Goal: Task Accomplishment & Management: Manage account settings

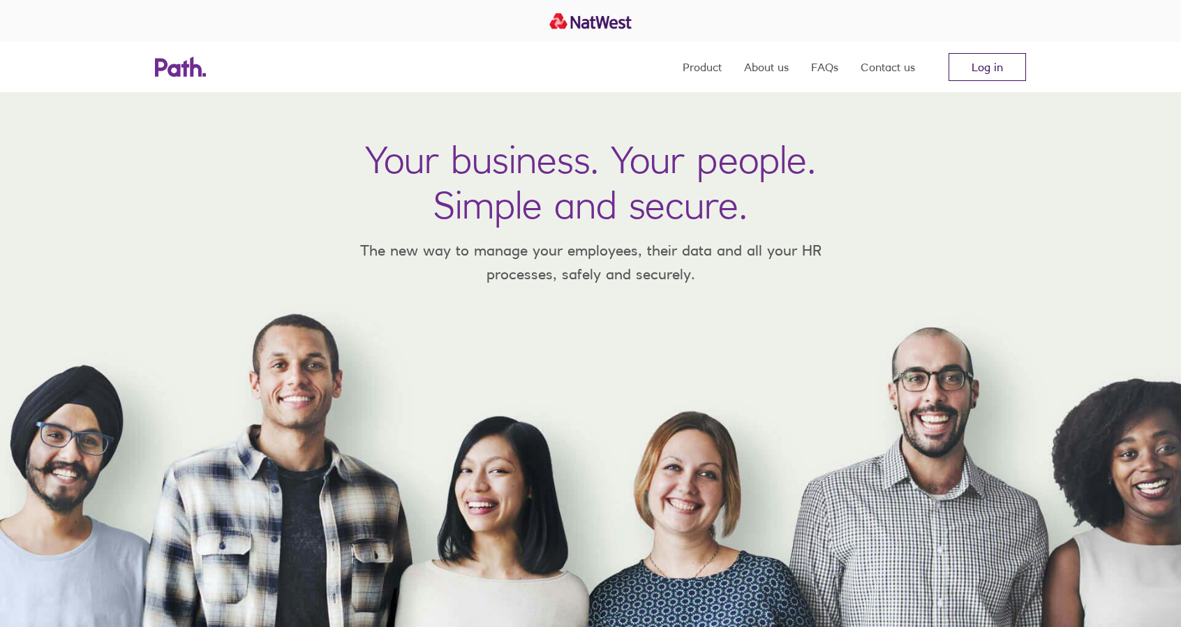
click at [986, 69] on link "Log in" at bounding box center [987, 67] width 77 height 28
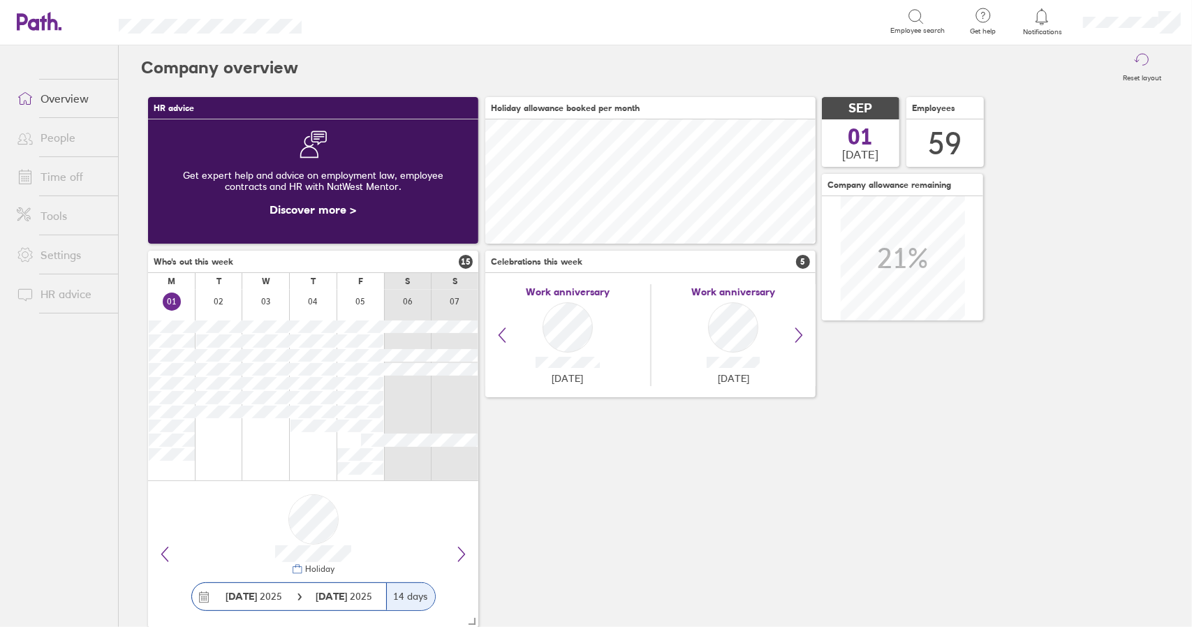
scroll to position [124, 330]
click at [61, 179] on link "Time off" at bounding box center [62, 177] width 112 height 28
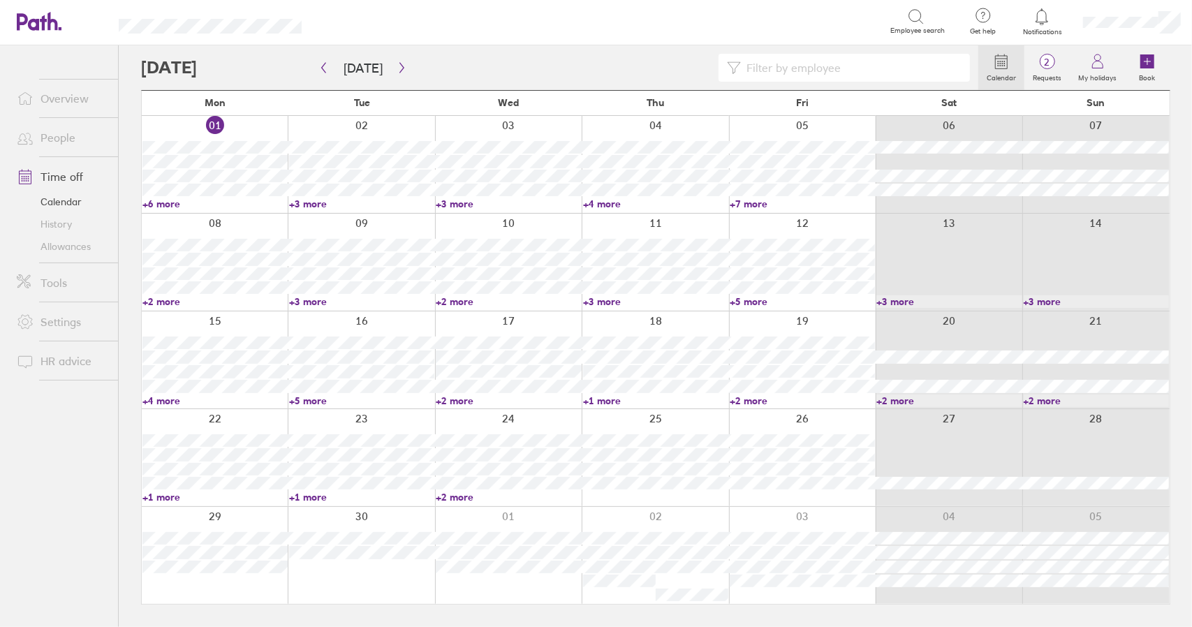
click at [165, 203] on link "+6 more" at bounding box center [214, 204] width 145 height 13
click at [161, 205] on link "+6 more" at bounding box center [214, 204] width 145 height 13
click at [314, 203] on link "+3 more" at bounding box center [361, 204] width 145 height 13
click at [165, 203] on link "+6 more" at bounding box center [214, 204] width 145 height 13
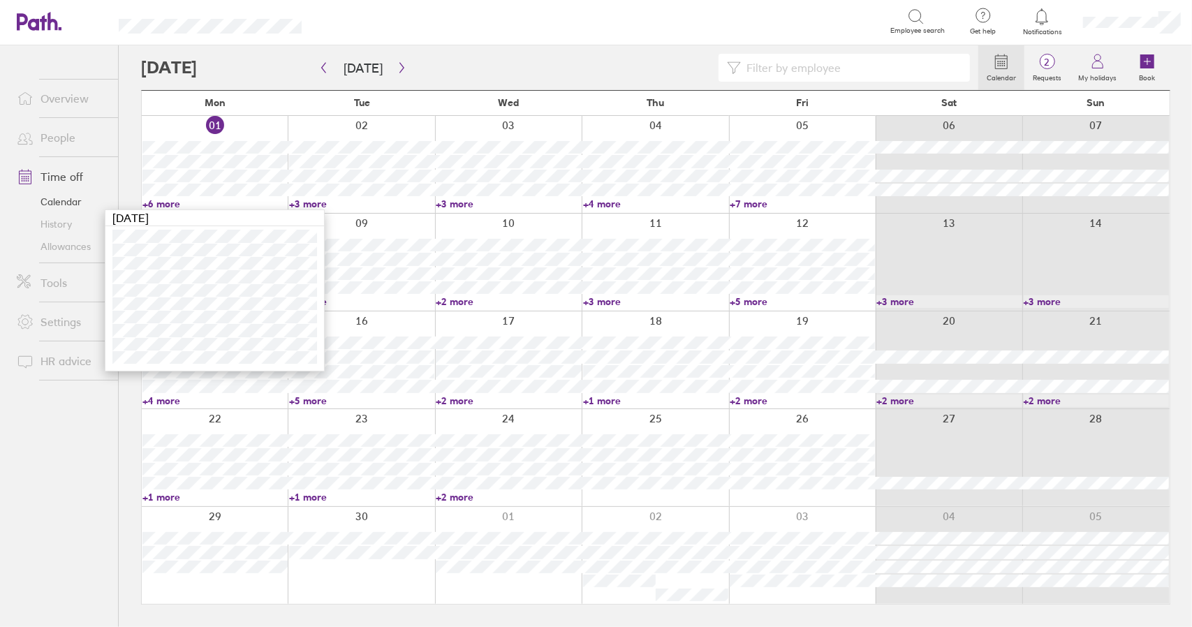
click at [165, 205] on link "+6 more" at bounding box center [214, 204] width 145 height 13
click at [320, 203] on link "+3 more" at bounding box center [361, 204] width 145 height 13
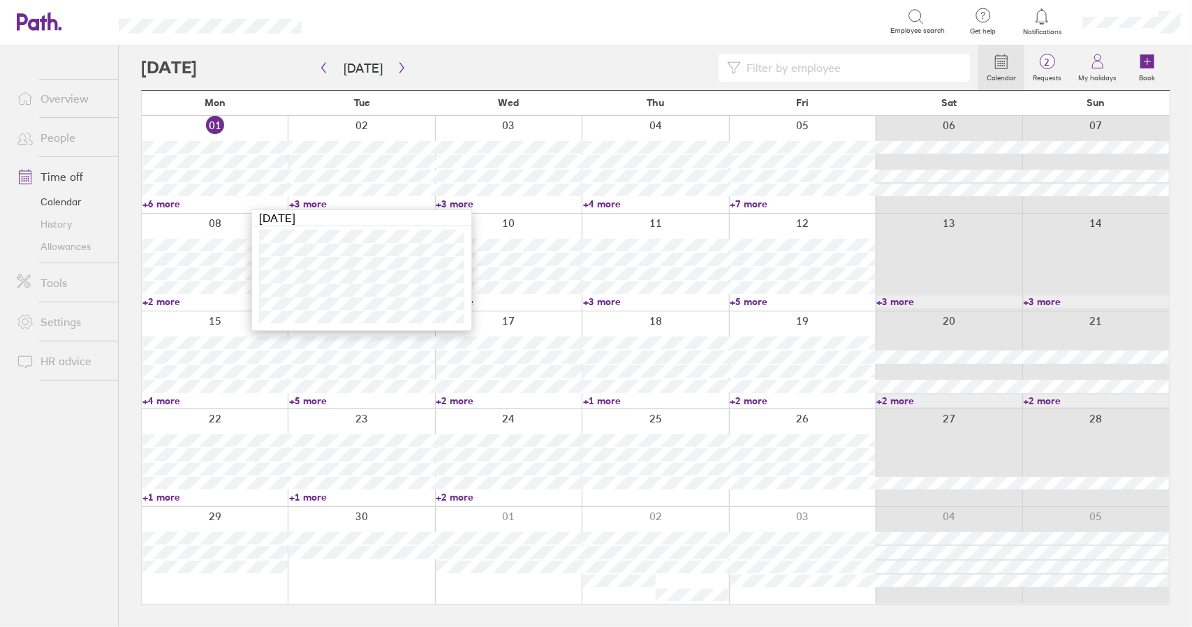
click at [316, 204] on link "+3 more" at bounding box center [361, 204] width 145 height 13
click at [445, 202] on link "+3 more" at bounding box center [508, 204] width 145 height 13
click at [453, 202] on link "+3 more" at bounding box center [508, 204] width 145 height 13
click at [609, 205] on link "+4 more" at bounding box center [655, 204] width 145 height 13
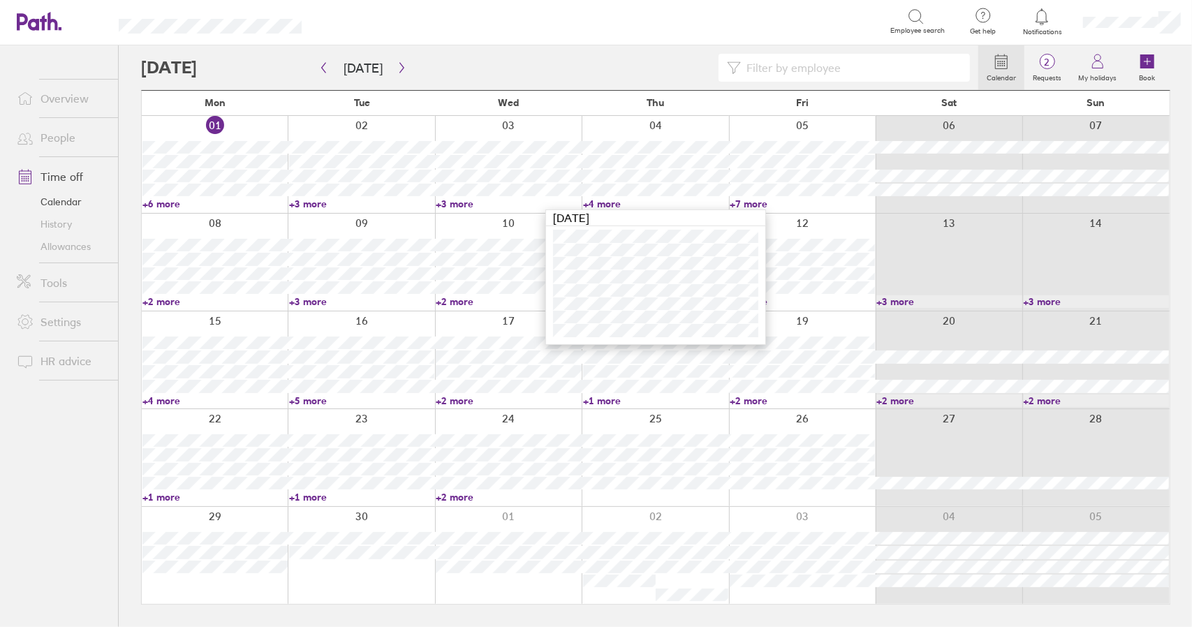
click at [601, 203] on link "+4 more" at bounding box center [655, 204] width 145 height 13
click at [737, 201] on link "+7 more" at bounding box center [802, 204] width 145 height 13
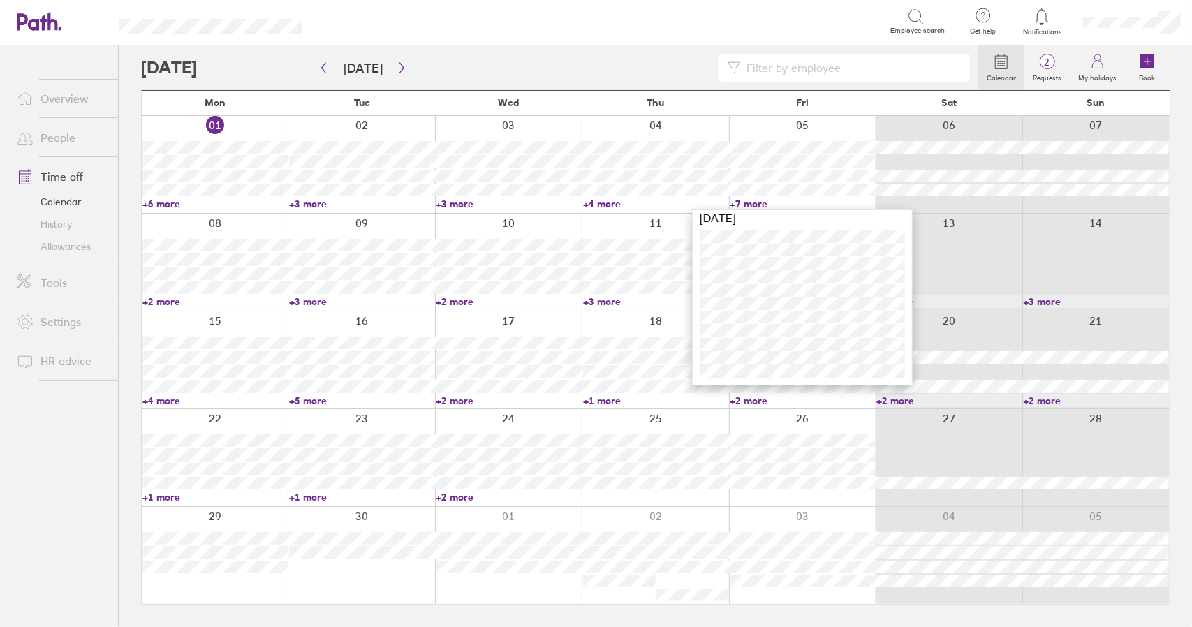
click at [591, 202] on link "+4 more" at bounding box center [655, 204] width 145 height 13
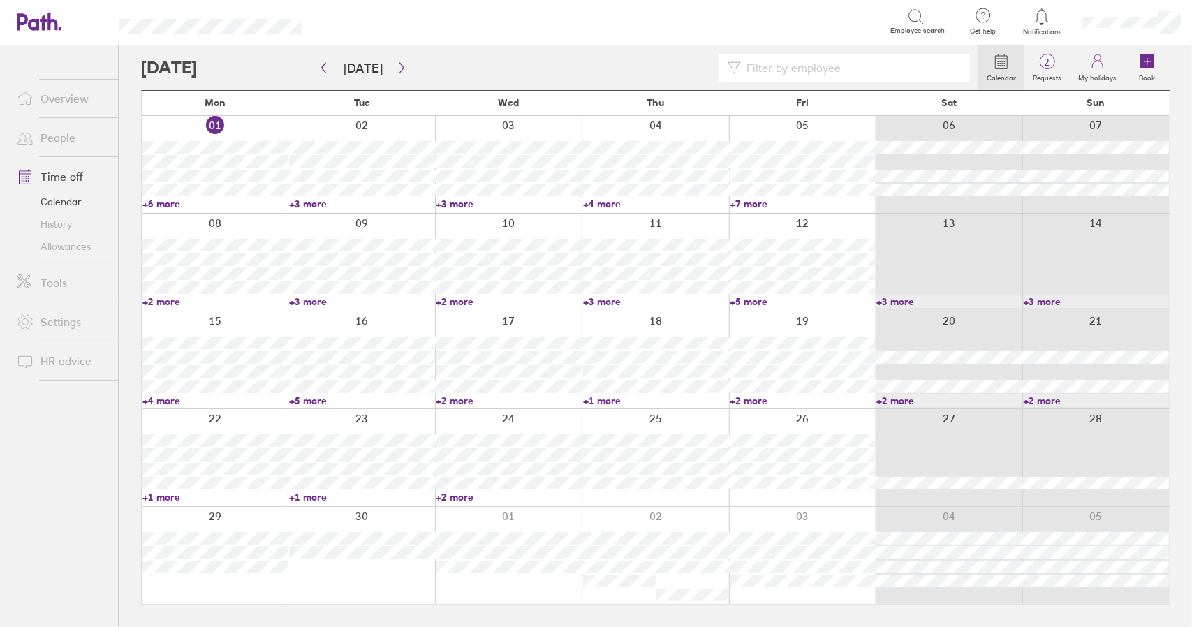
click at [459, 200] on link "+3 more" at bounding box center [508, 204] width 145 height 13
click at [458, 202] on link "+3 more" at bounding box center [508, 204] width 145 height 13
click at [605, 203] on link "+4 more" at bounding box center [655, 204] width 145 height 13
click at [757, 206] on link "+7 more" at bounding box center [802, 204] width 145 height 13
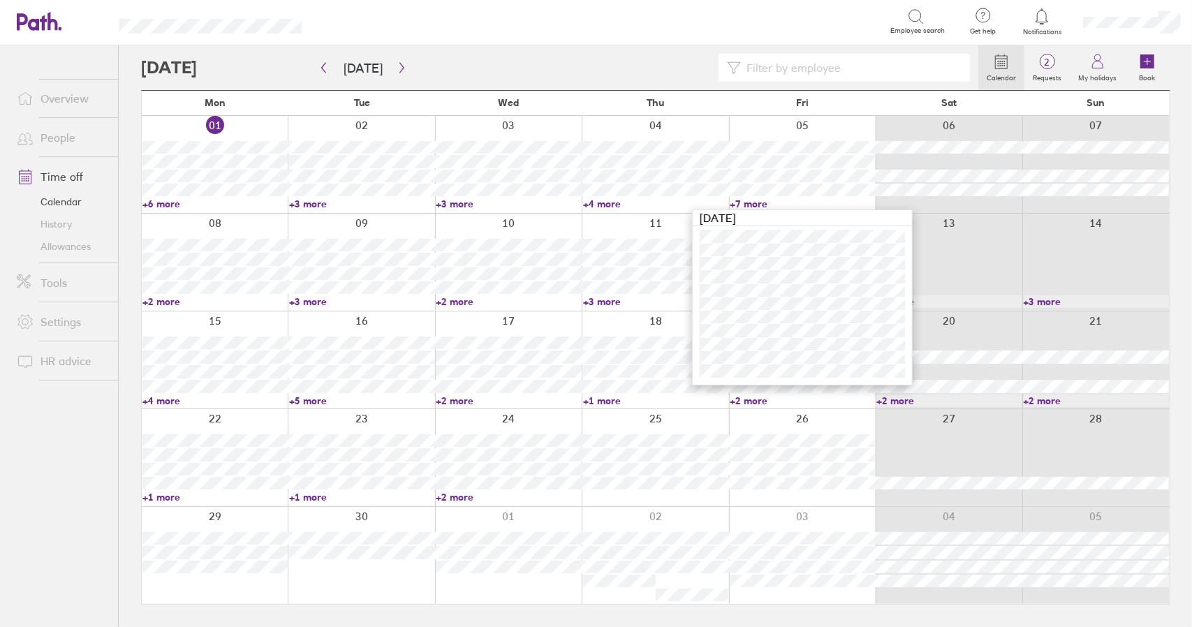
click at [155, 300] on link "+2 more" at bounding box center [214, 301] width 145 height 13
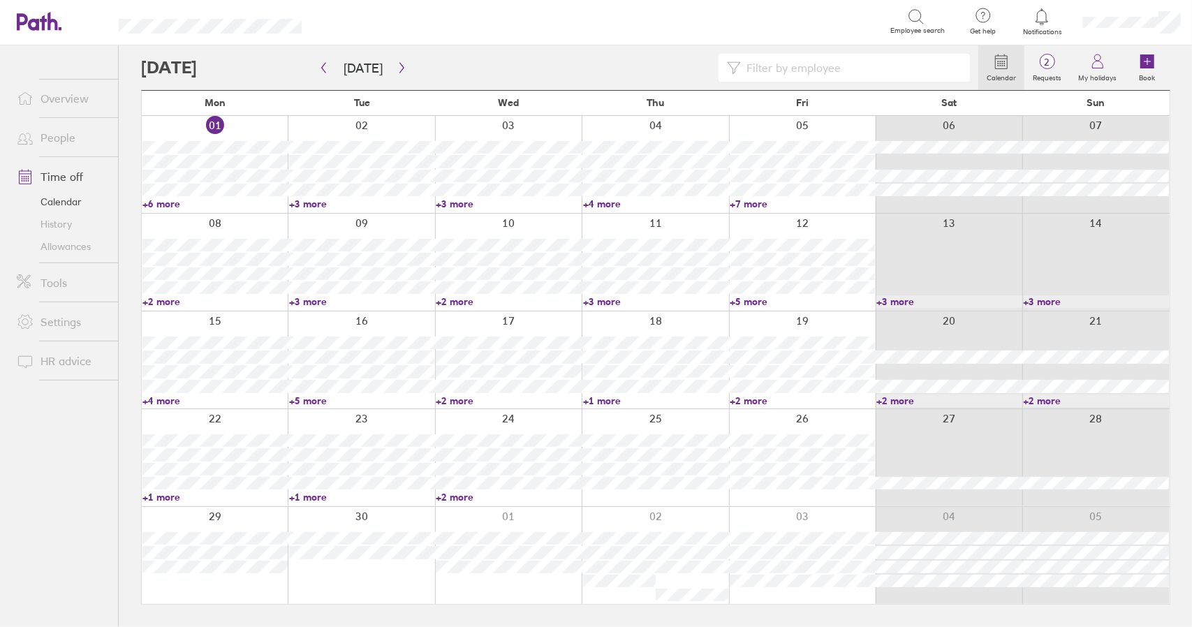
click at [161, 301] on link "+2 more" at bounding box center [214, 301] width 145 height 13
drag, startPoint x: 304, startPoint y: 298, endPoint x: 314, endPoint y: 299, distance: 9.9
click at [304, 298] on link "+3 more" at bounding box center [361, 301] width 145 height 13
click at [314, 299] on link "+3 more" at bounding box center [361, 301] width 145 height 13
click at [165, 302] on link "+2 more" at bounding box center [214, 301] width 145 height 13
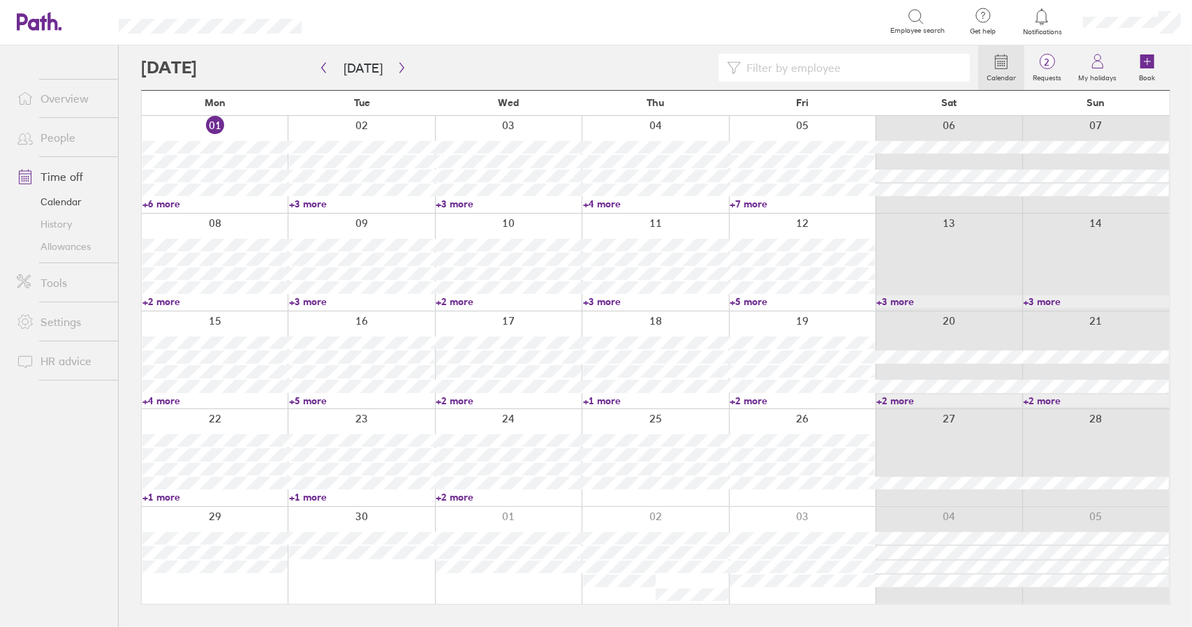
click at [165, 302] on link "+2 more" at bounding box center [214, 301] width 145 height 13
click at [165, 299] on link "+2 more" at bounding box center [214, 301] width 145 height 13
click at [165, 298] on link "+2 more" at bounding box center [214, 301] width 145 height 13
click at [306, 302] on link "+3 more" at bounding box center [361, 301] width 145 height 13
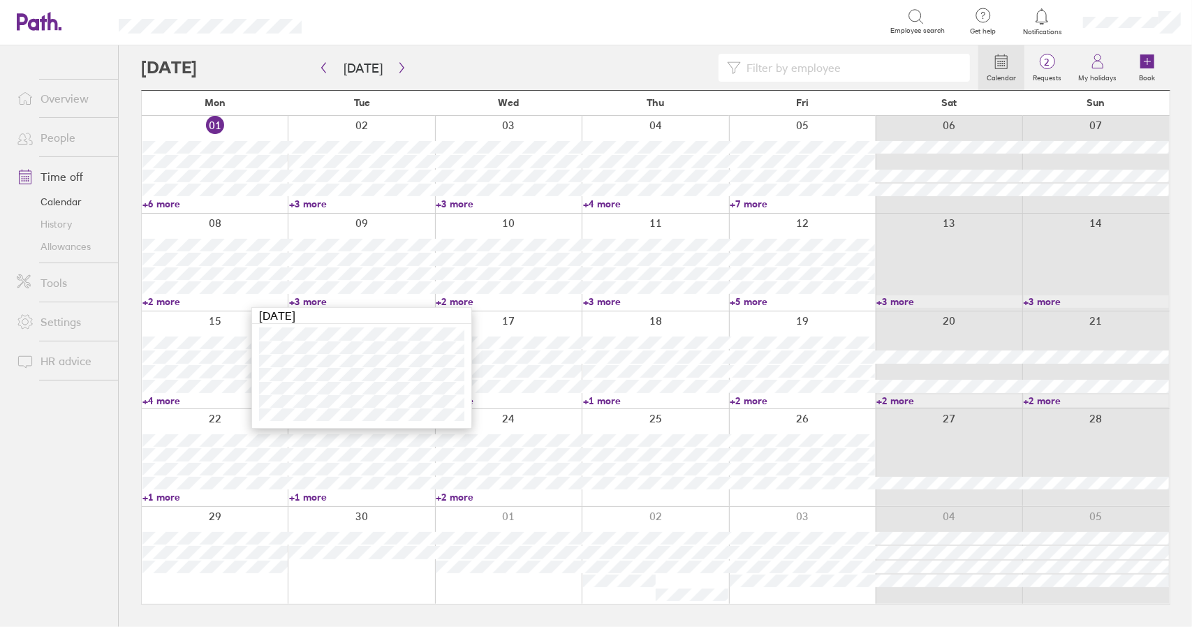
click at [306, 302] on link "+3 more" at bounding box center [361, 301] width 145 height 13
click at [461, 299] on link "+2 more" at bounding box center [508, 301] width 145 height 13
click at [168, 302] on link "+2 more" at bounding box center [214, 301] width 145 height 13
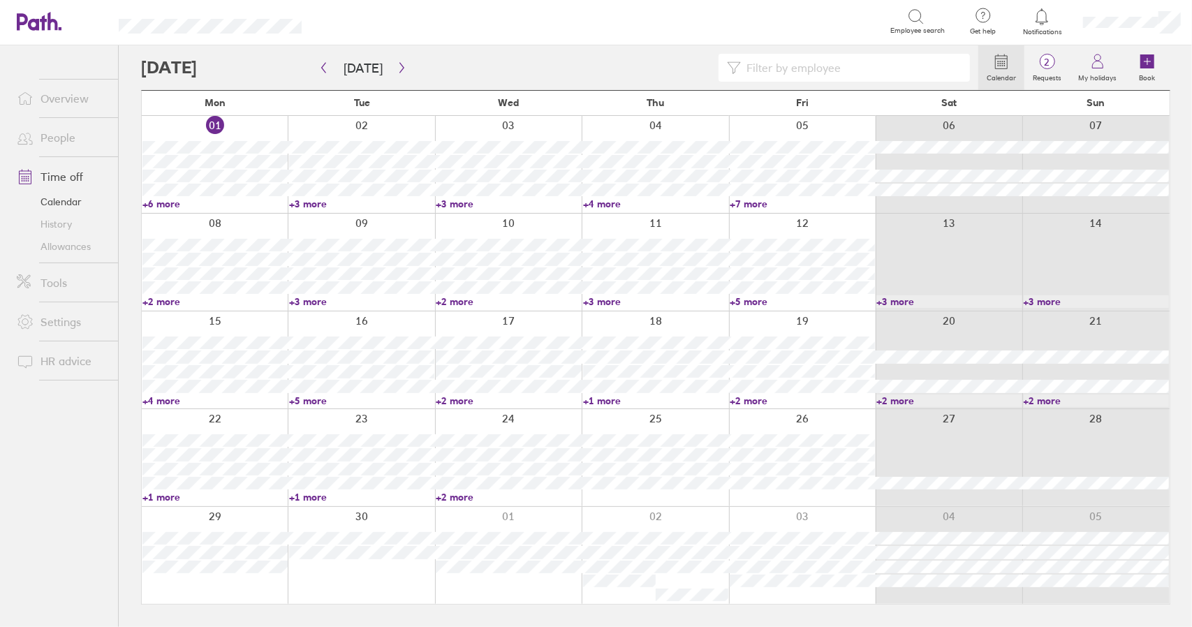
click at [602, 302] on link "+3 more" at bounding box center [655, 301] width 145 height 13
click at [606, 299] on link "+3 more" at bounding box center [655, 301] width 145 height 13
click at [748, 297] on link "+5 more" at bounding box center [802, 301] width 145 height 13
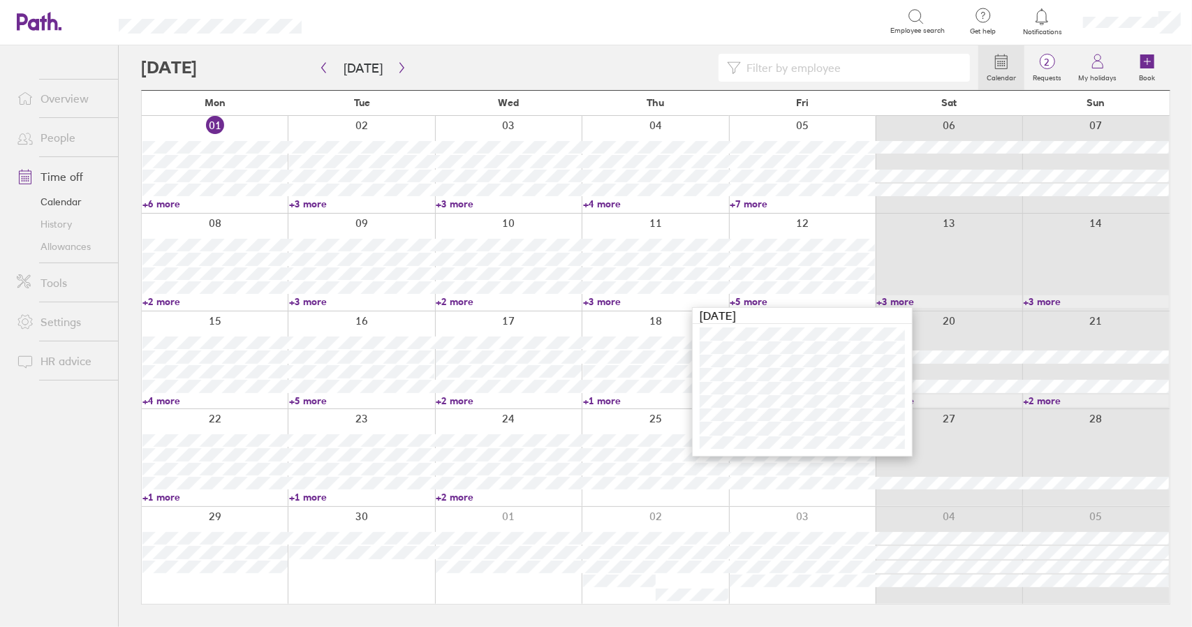
click at [750, 299] on link "+5 more" at bounding box center [802, 301] width 145 height 13
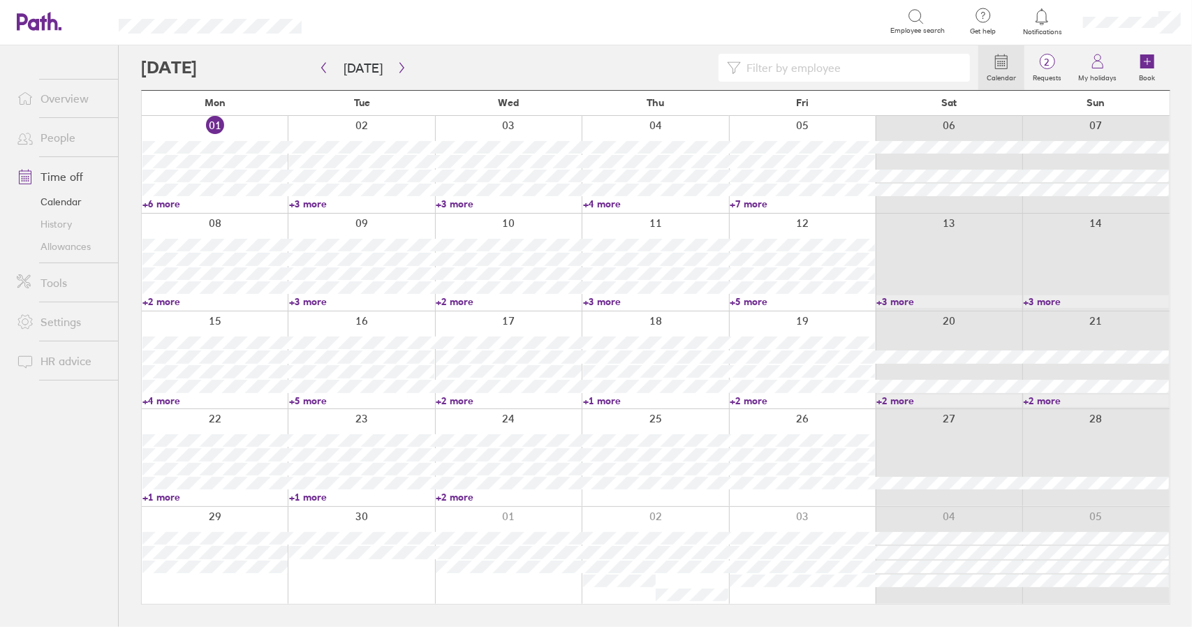
click at [739, 299] on link "+5 more" at bounding box center [802, 301] width 145 height 13
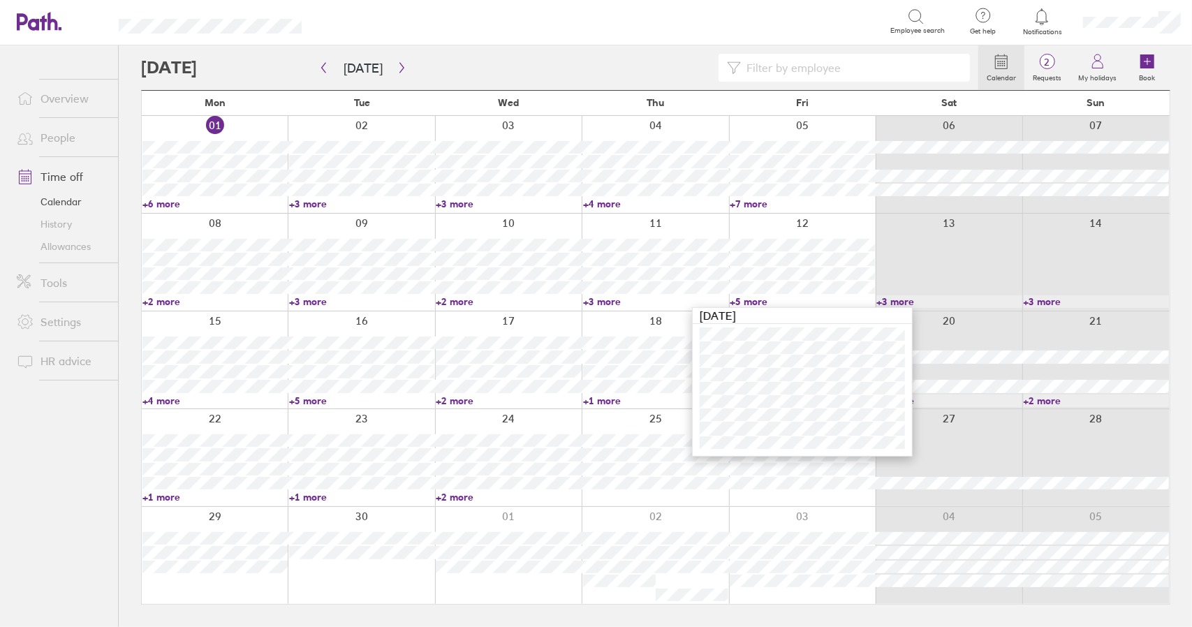
click at [739, 299] on link "+5 more" at bounding box center [802, 301] width 145 height 13
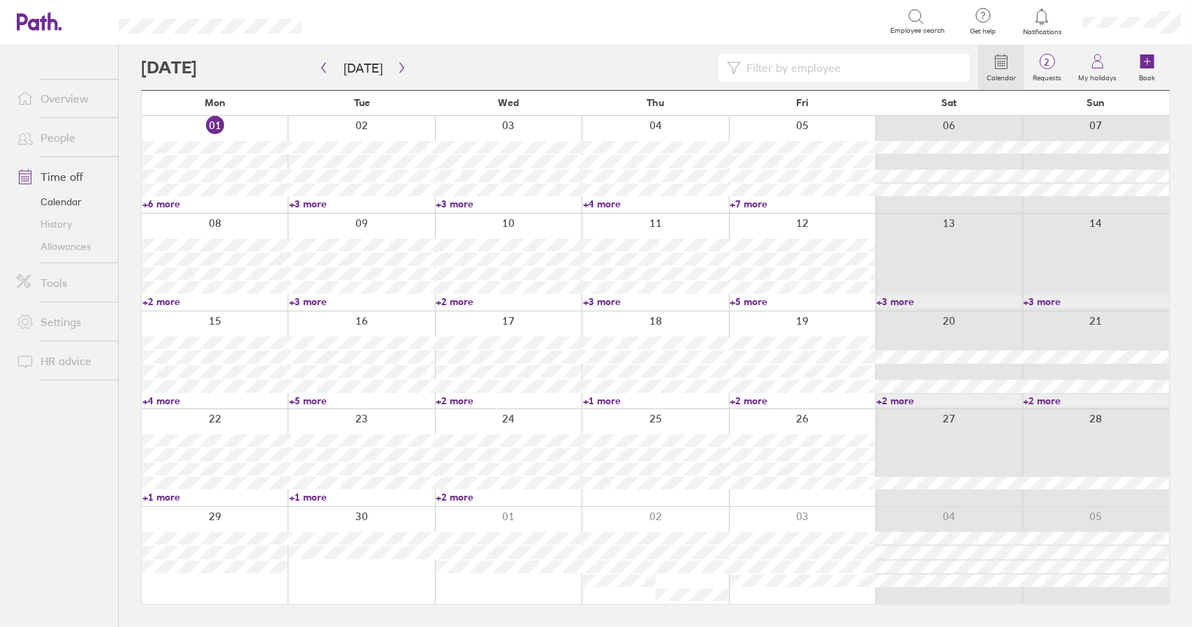
click at [165, 403] on link "+4 more" at bounding box center [214, 400] width 145 height 13
click at [164, 399] on link "+4 more" at bounding box center [214, 400] width 145 height 13
click at [465, 403] on link "+2 more" at bounding box center [508, 400] width 145 height 13
click at [616, 401] on link "+1 more" at bounding box center [655, 400] width 145 height 13
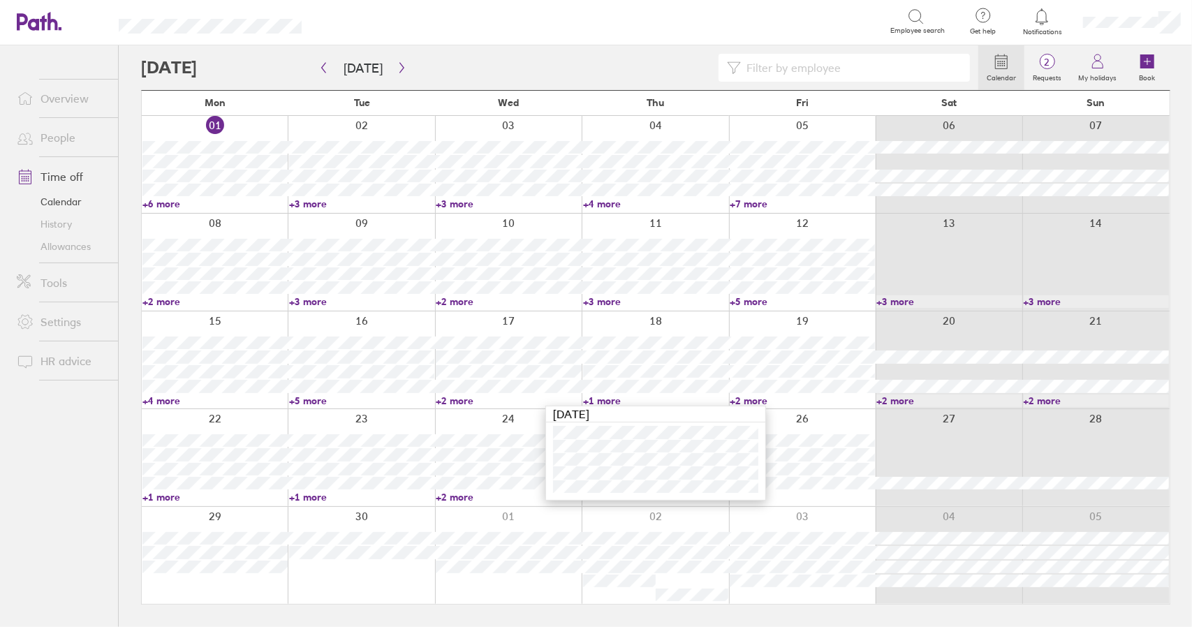
click at [616, 401] on link "+1 more" at bounding box center [655, 400] width 145 height 13
click at [760, 397] on link "+2 more" at bounding box center [802, 400] width 145 height 13
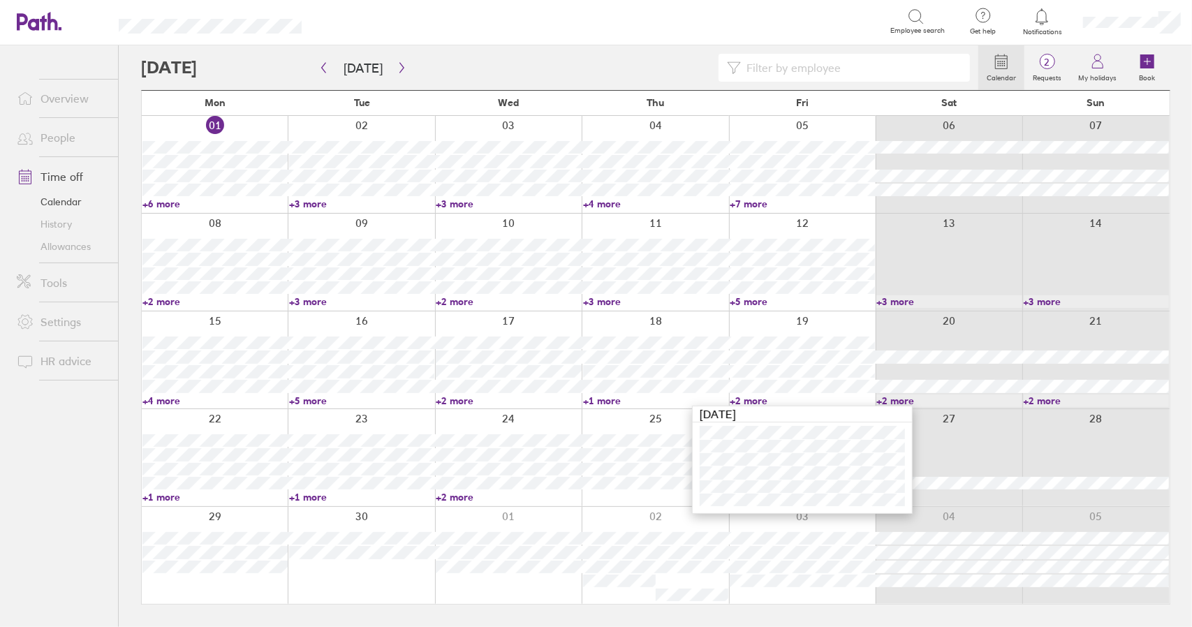
click at [760, 397] on link "+2 more" at bounding box center [802, 400] width 145 height 13
click at [161, 496] on link "+1 more" at bounding box center [214, 497] width 145 height 13
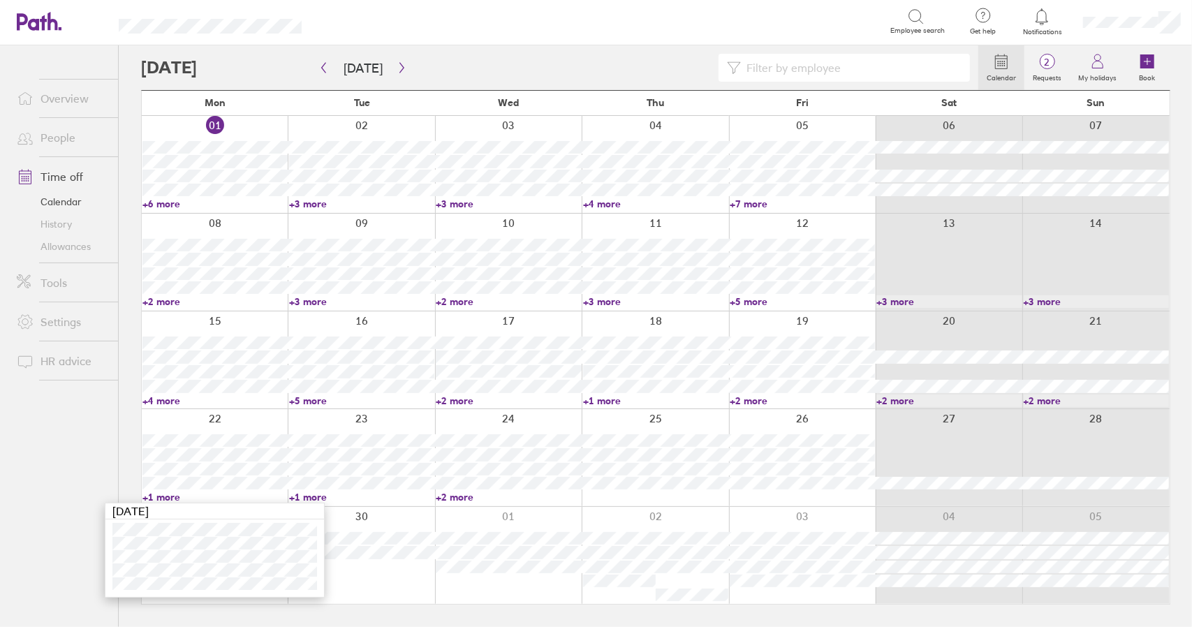
click at [161, 496] on link "+1 more" at bounding box center [214, 497] width 145 height 13
click at [1058, 66] on span "2" at bounding box center [1046, 62] width 45 height 11
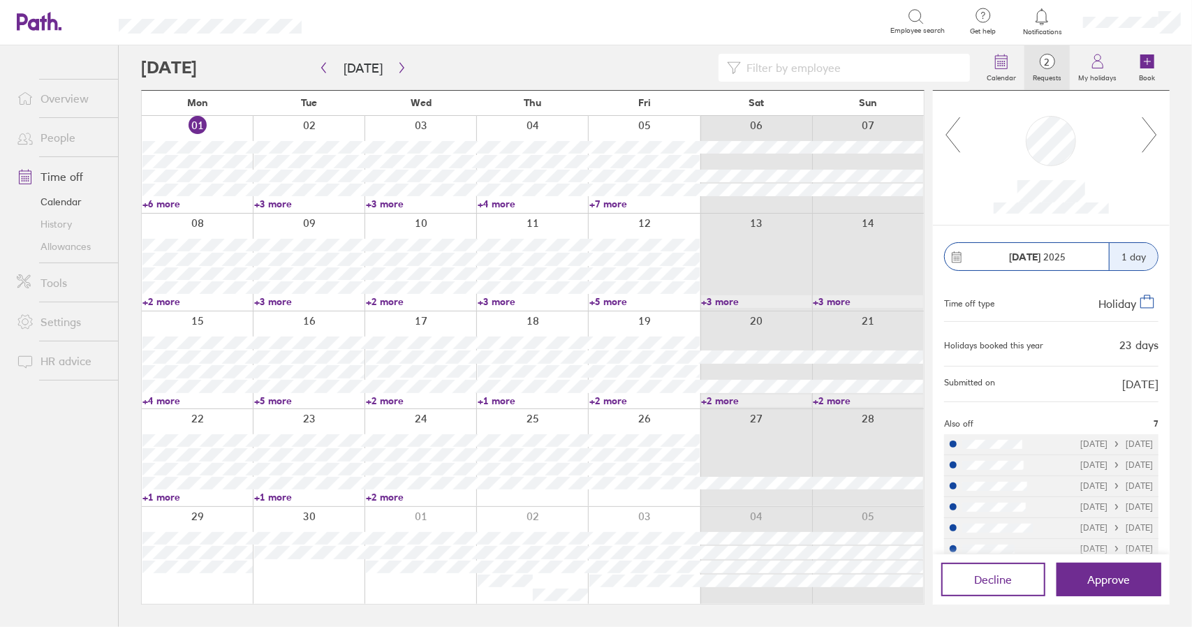
click at [1154, 135] on icon at bounding box center [1149, 135] width 17 height 38
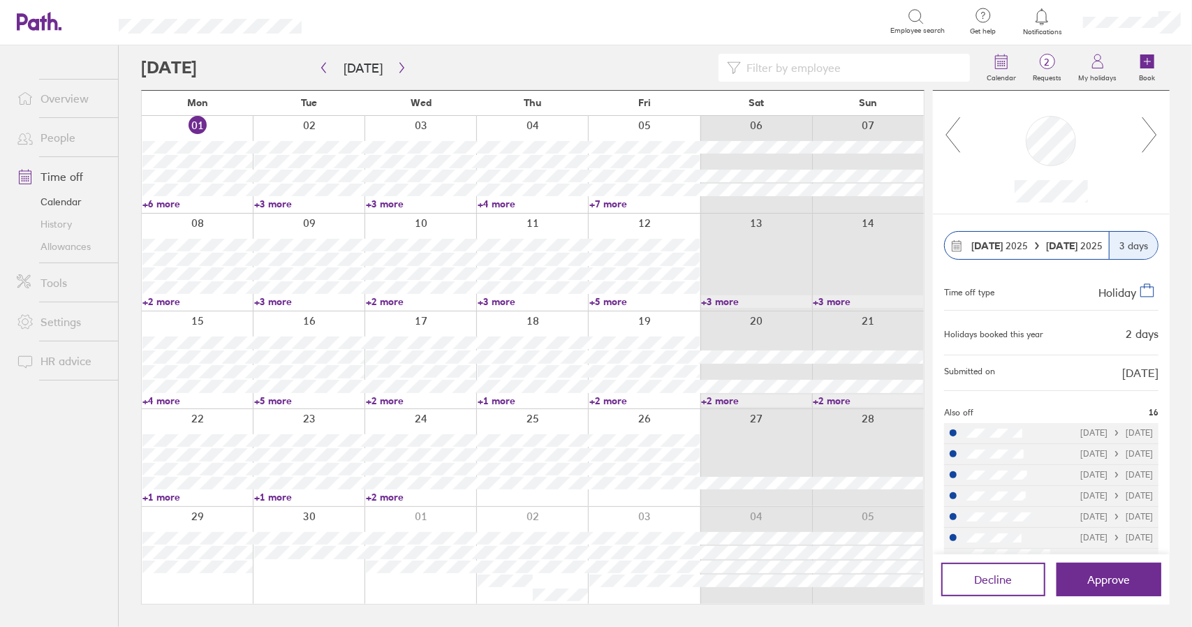
click at [410, 65] on div at bounding box center [559, 68] width 837 height 28
click at [401, 65] on icon "button" at bounding box center [402, 67] width 10 height 11
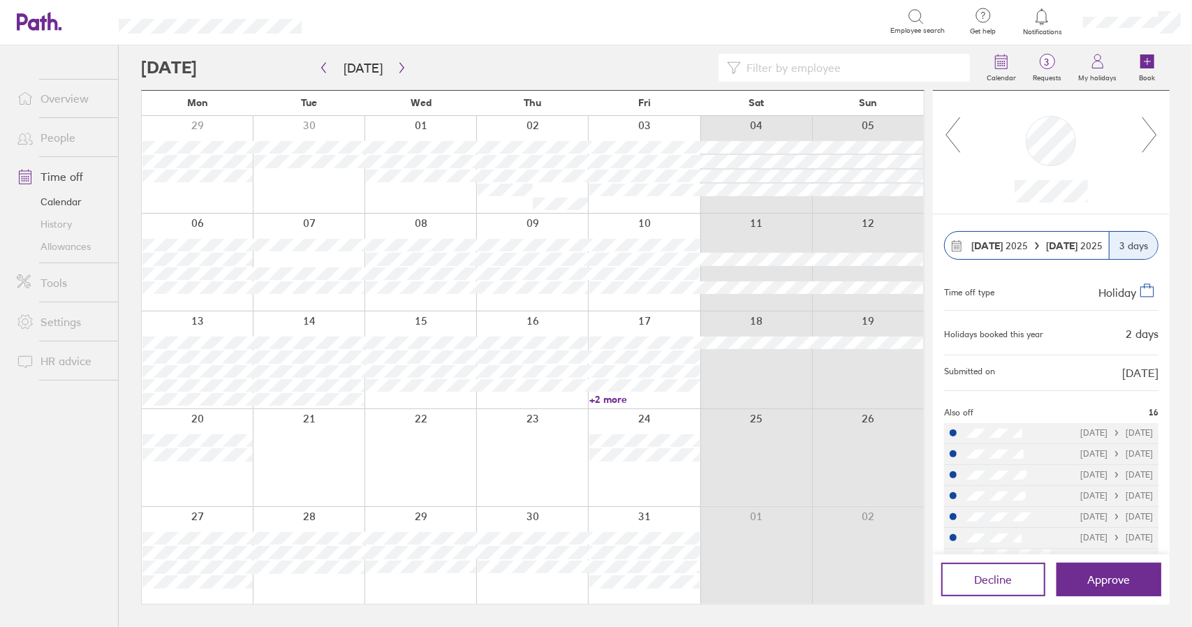
click at [830, 75] on input at bounding box center [851, 67] width 221 height 27
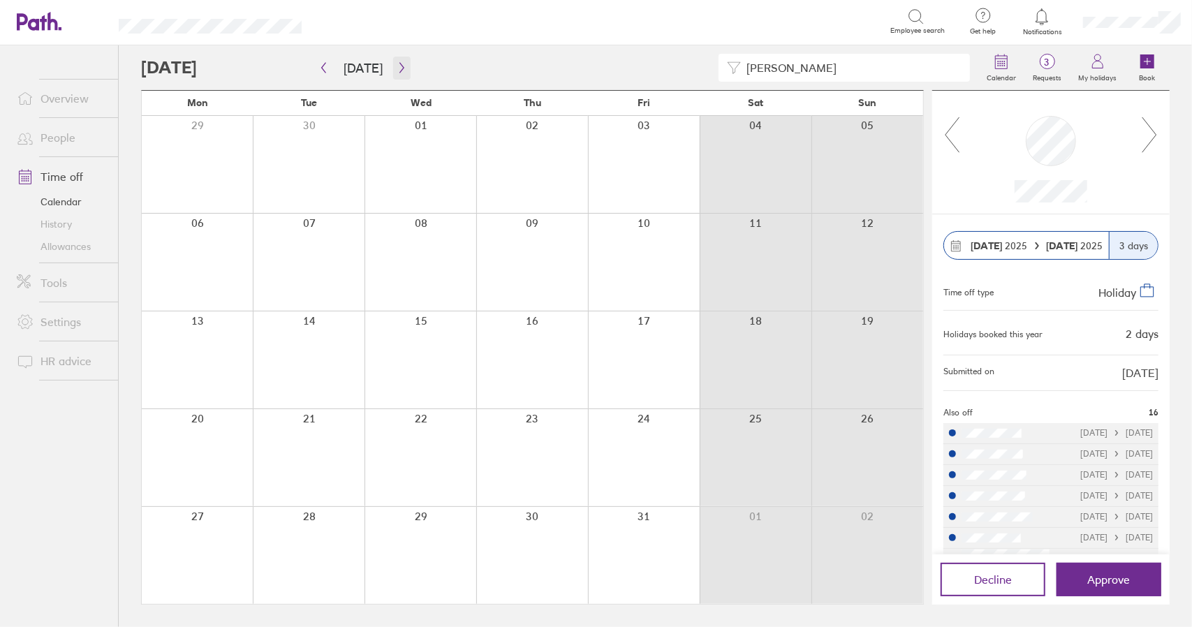
type input "[PERSON_NAME]"
click at [402, 66] on icon "button" at bounding box center [402, 67] width 10 height 11
click at [399, 66] on icon "button" at bounding box center [401, 68] width 4 height 10
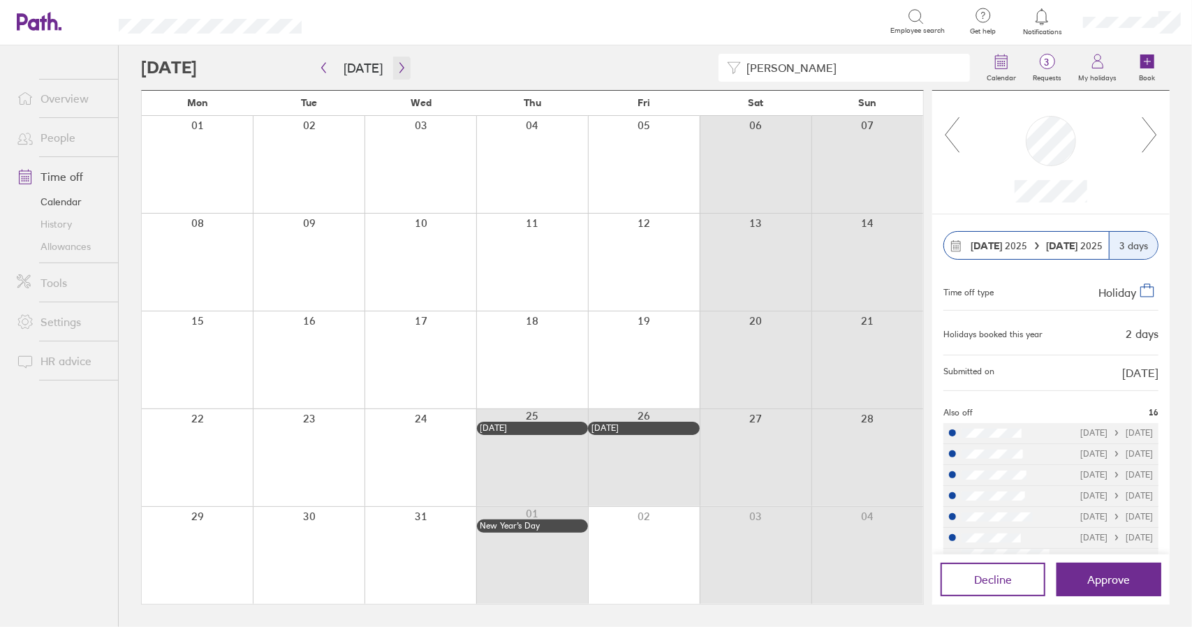
click at [397, 68] on icon "button" at bounding box center [402, 67] width 10 height 11
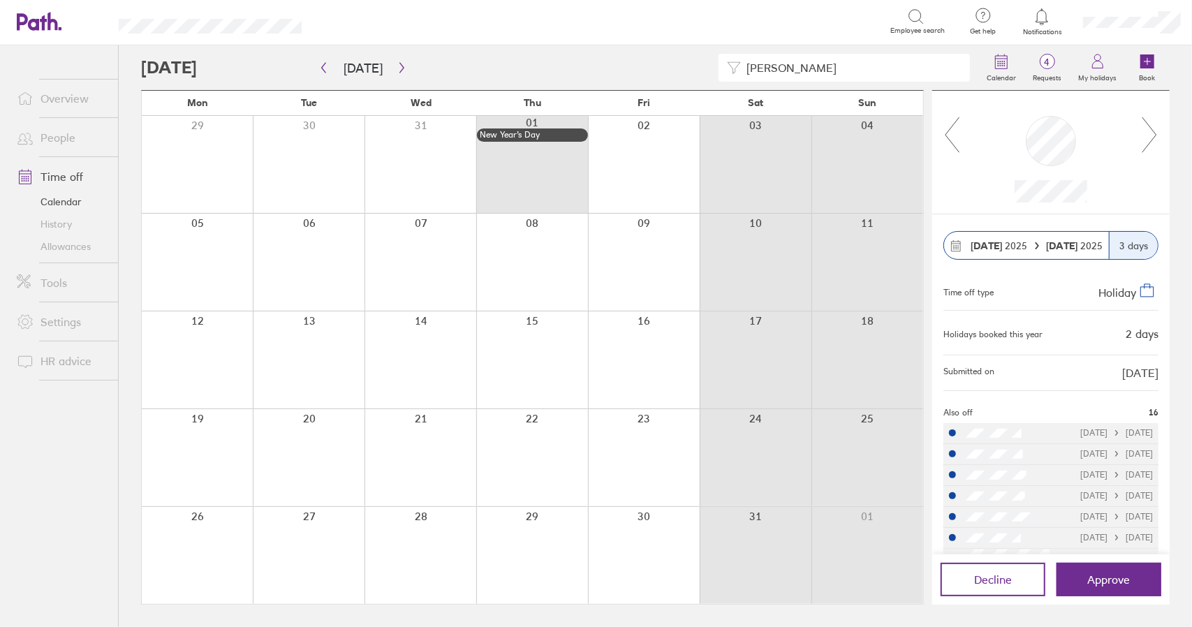
click at [426, 68] on div "[PERSON_NAME]" at bounding box center [559, 68] width 837 height 28
click at [399, 68] on icon "button" at bounding box center [401, 68] width 4 height 10
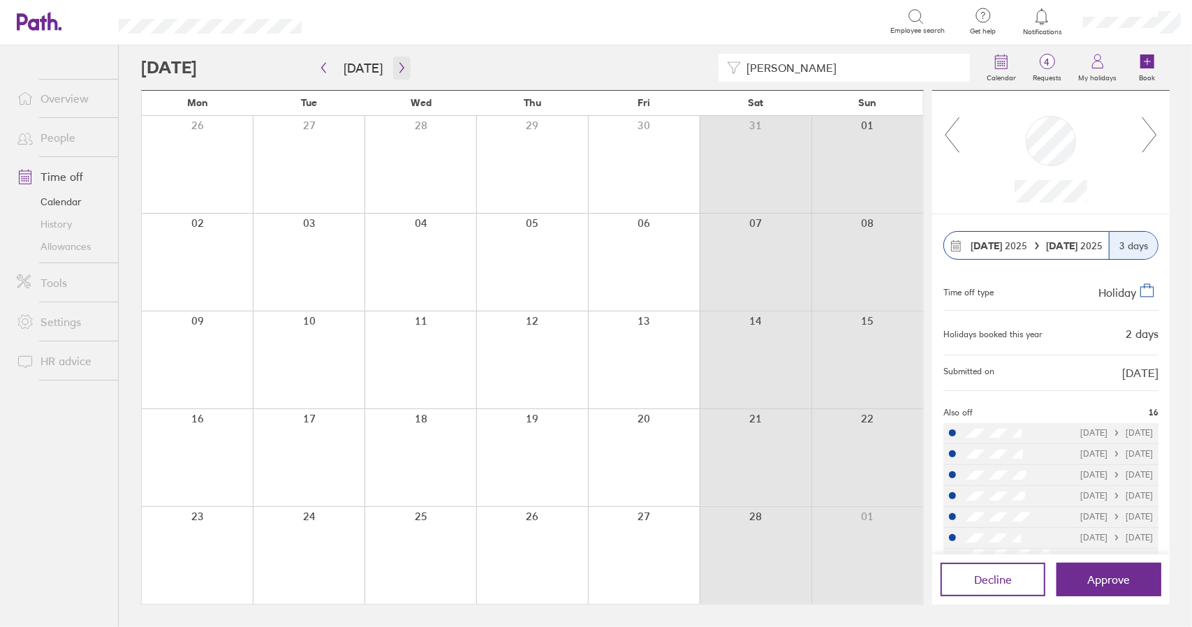
click at [401, 65] on icon "button" at bounding box center [402, 67] width 10 height 11
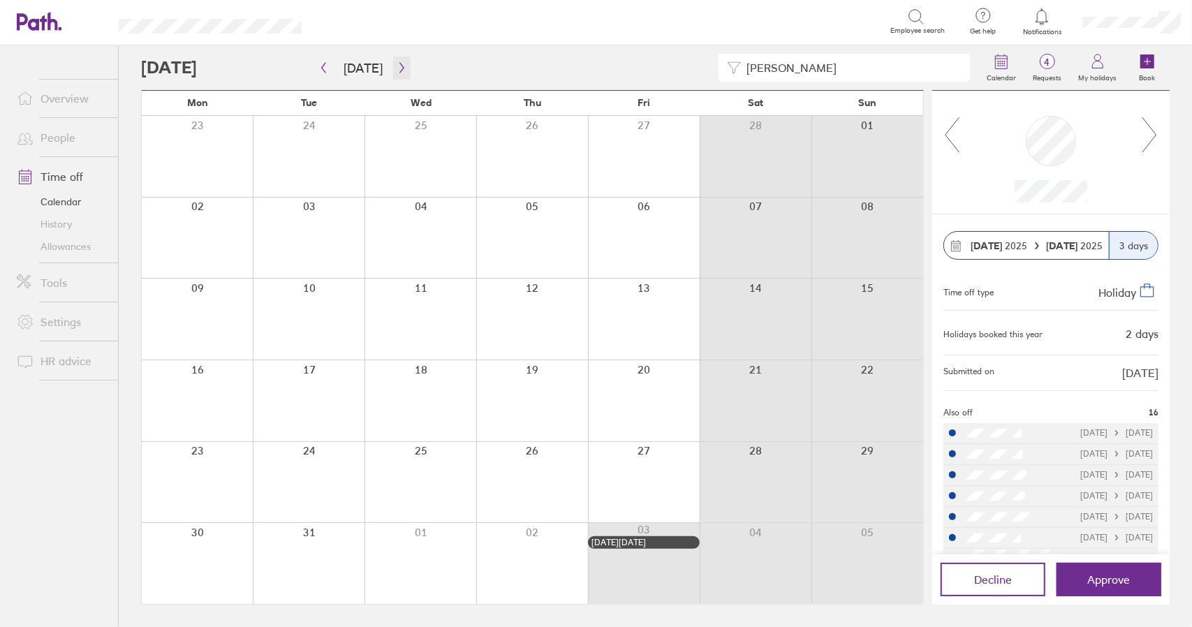
click at [397, 71] on icon "button" at bounding box center [402, 67] width 10 height 11
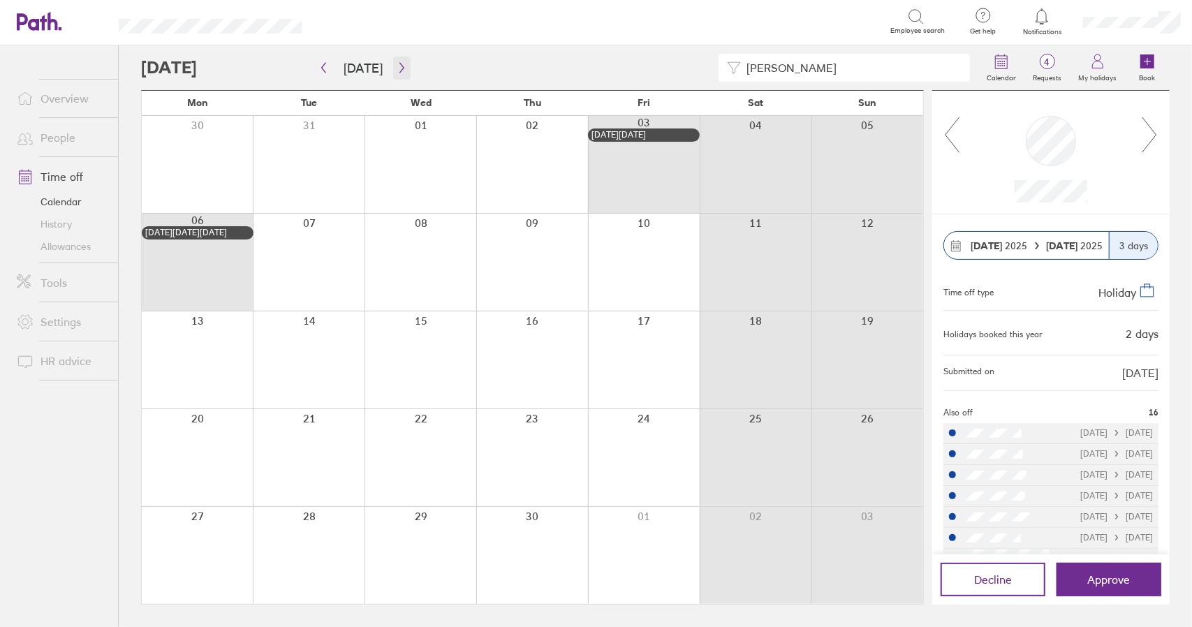
click at [397, 68] on icon "button" at bounding box center [402, 67] width 10 height 11
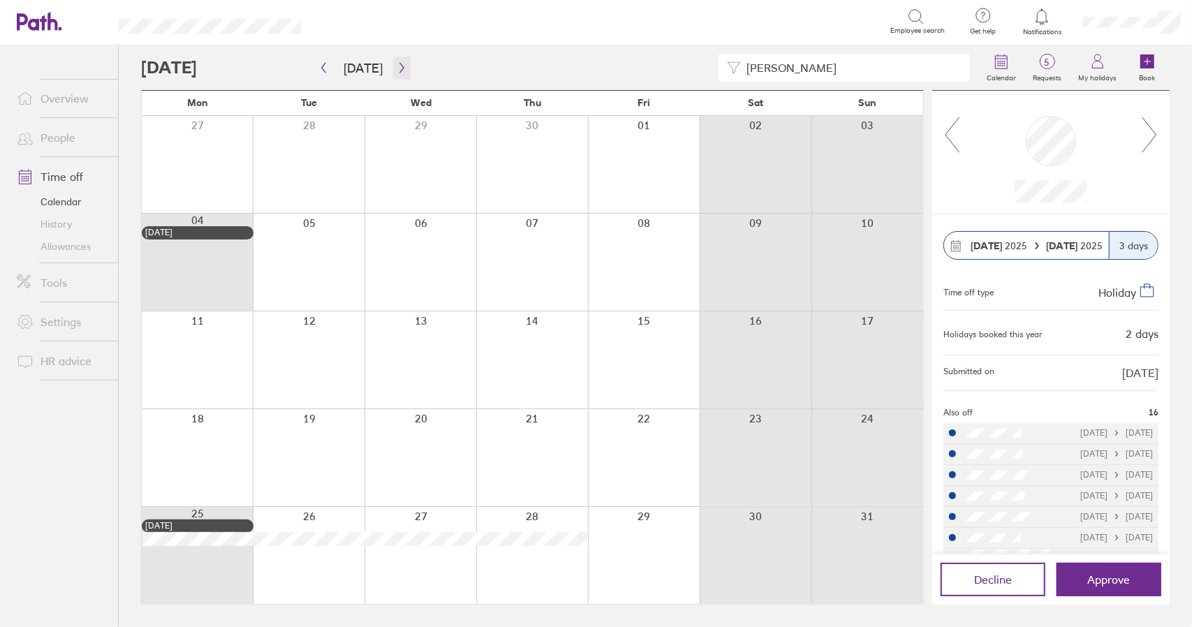
click at [402, 64] on button "button" at bounding box center [401, 68] width 17 height 23
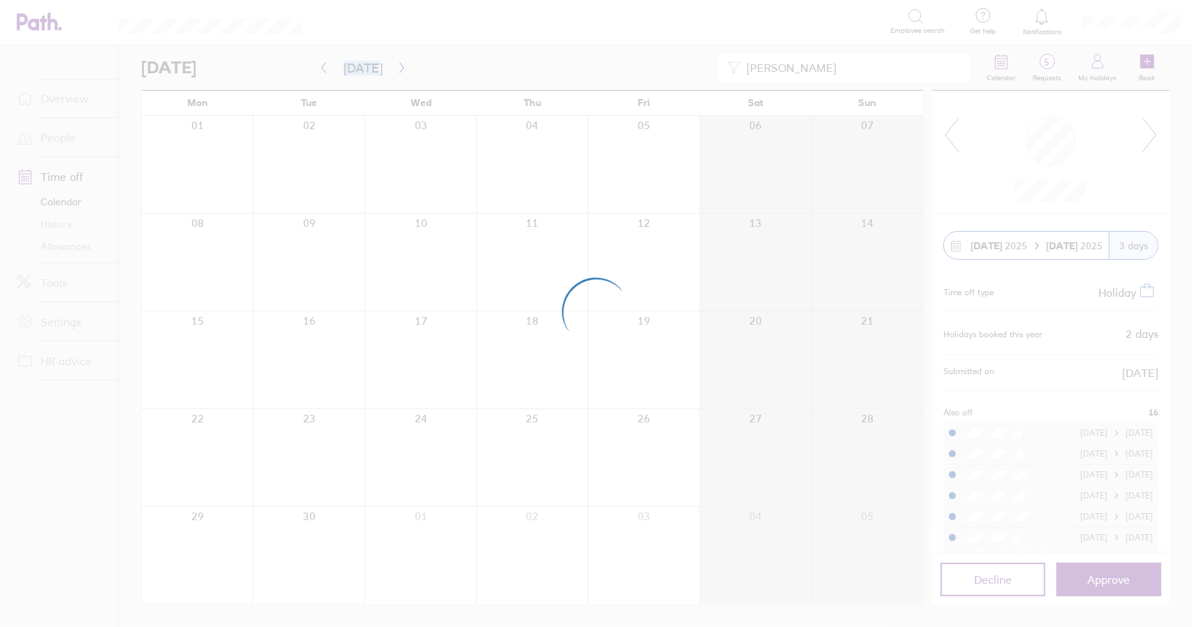
click at [477, 66] on div at bounding box center [596, 313] width 1192 height 627
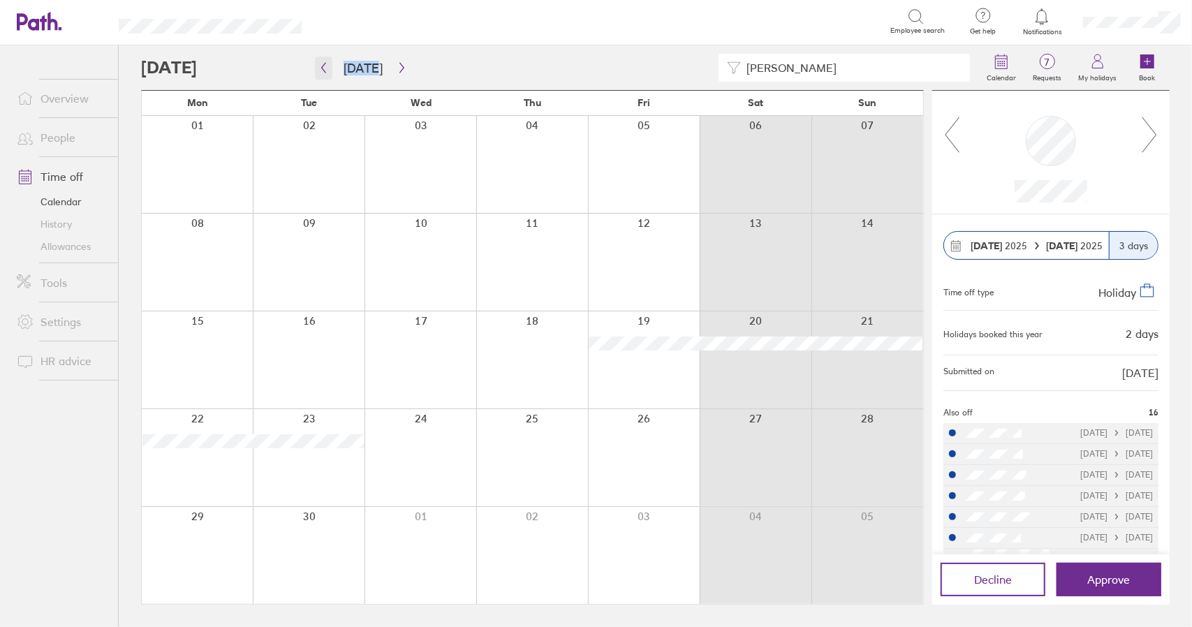
click at [325, 66] on icon "button" at bounding box center [323, 67] width 10 height 11
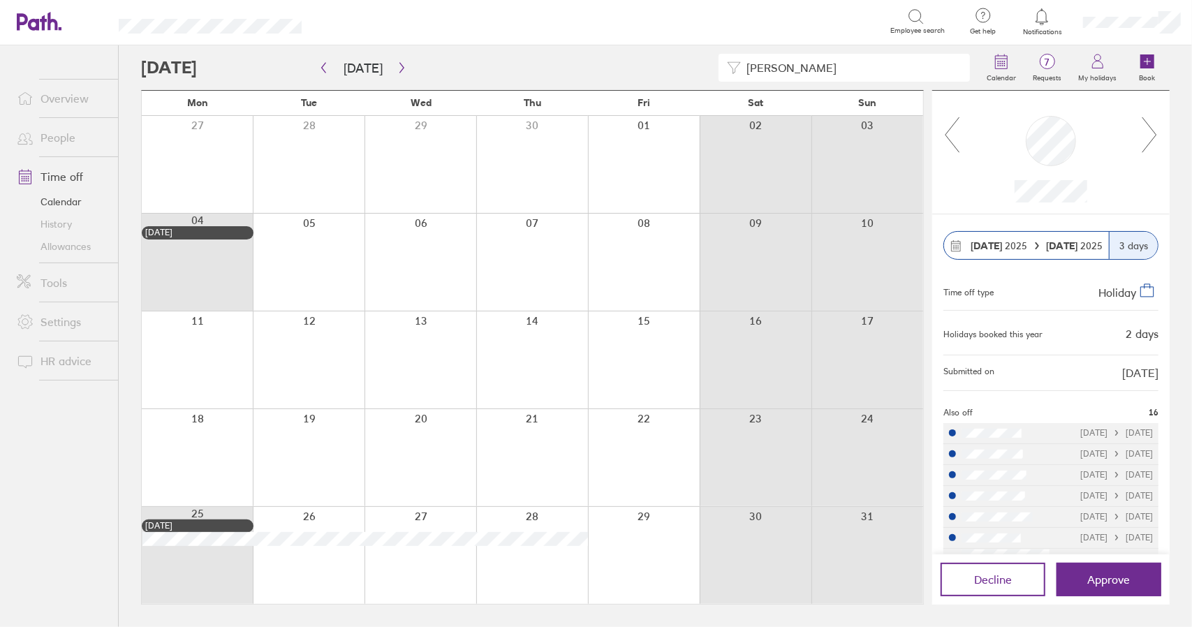
click at [1153, 133] on icon at bounding box center [1149, 135] width 17 height 38
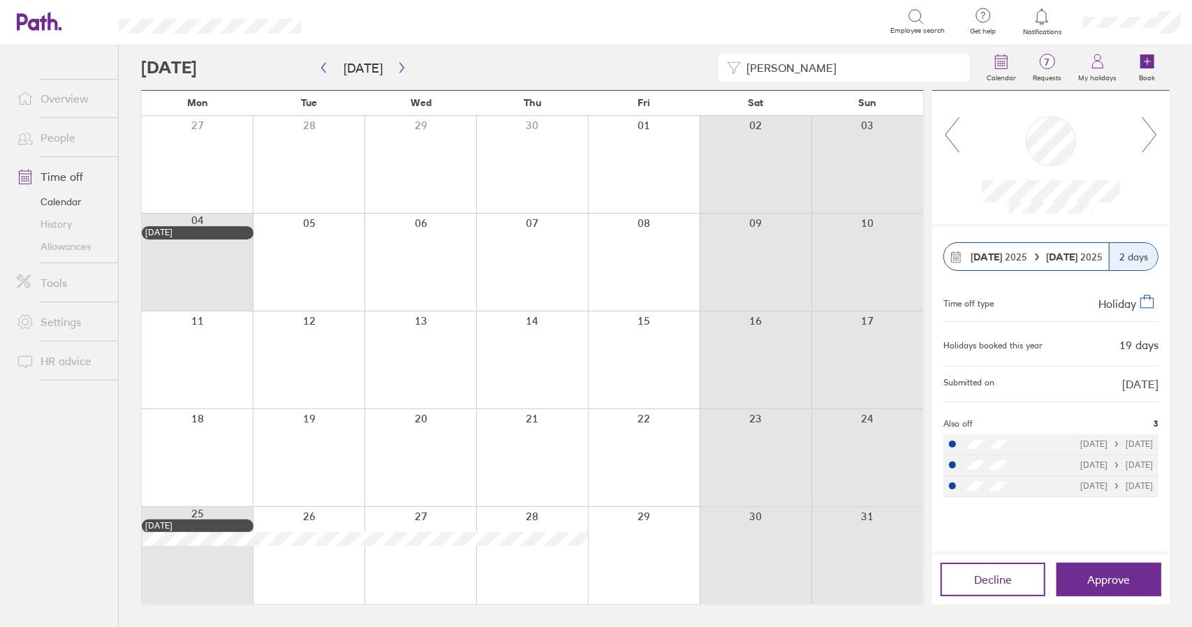
click at [1157, 133] on icon at bounding box center [1149, 135] width 17 height 38
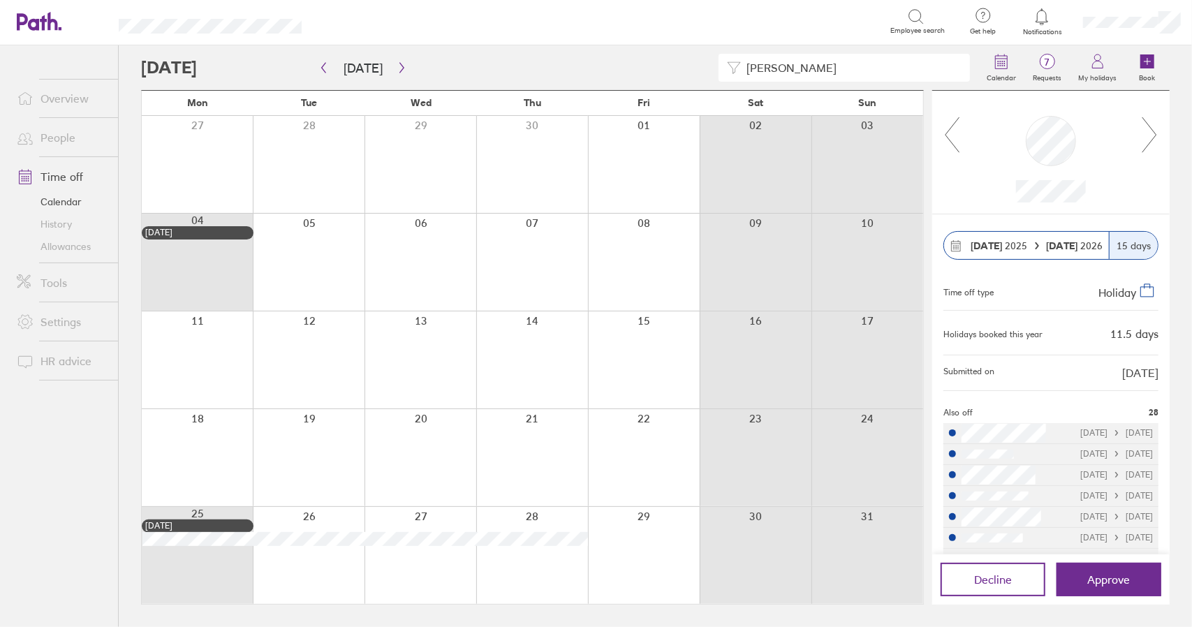
click at [1157, 133] on icon at bounding box center [1149, 135] width 17 height 38
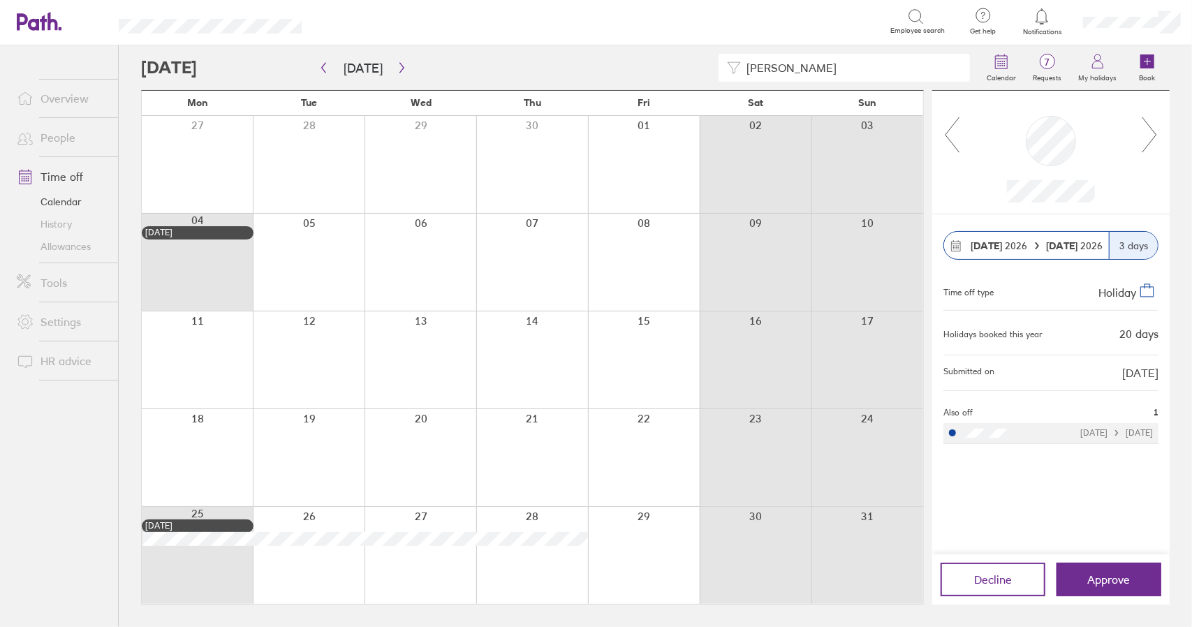
click at [1157, 133] on icon at bounding box center [1149, 135] width 17 height 38
click at [950, 134] on icon at bounding box center [951, 135] width 17 height 38
click at [397, 72] on icon "button" at bounding box center [402, 67] width 10 height 11
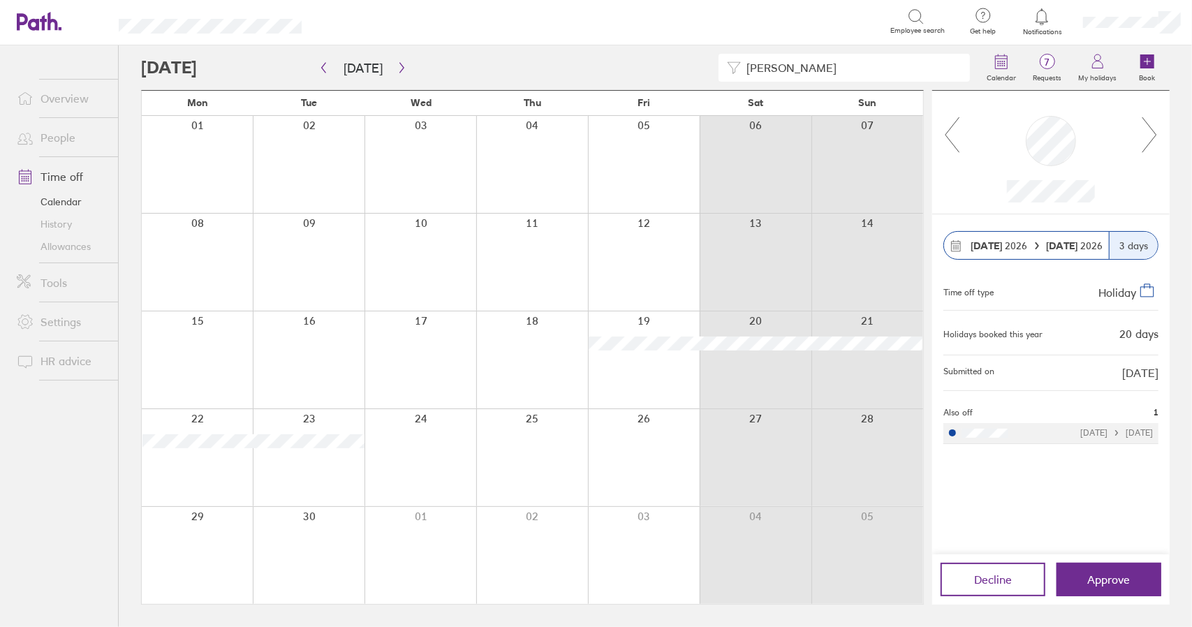
click at [1152, 131] on icon at bounding box center [1149, 135] width 17 height 38
click at [1091, 577] on span "Approve" at bounding box center [1109, 579] width 43 height 13
click at [1153, 134] on icon at bounding box center [1149, 135] width 17 height 38
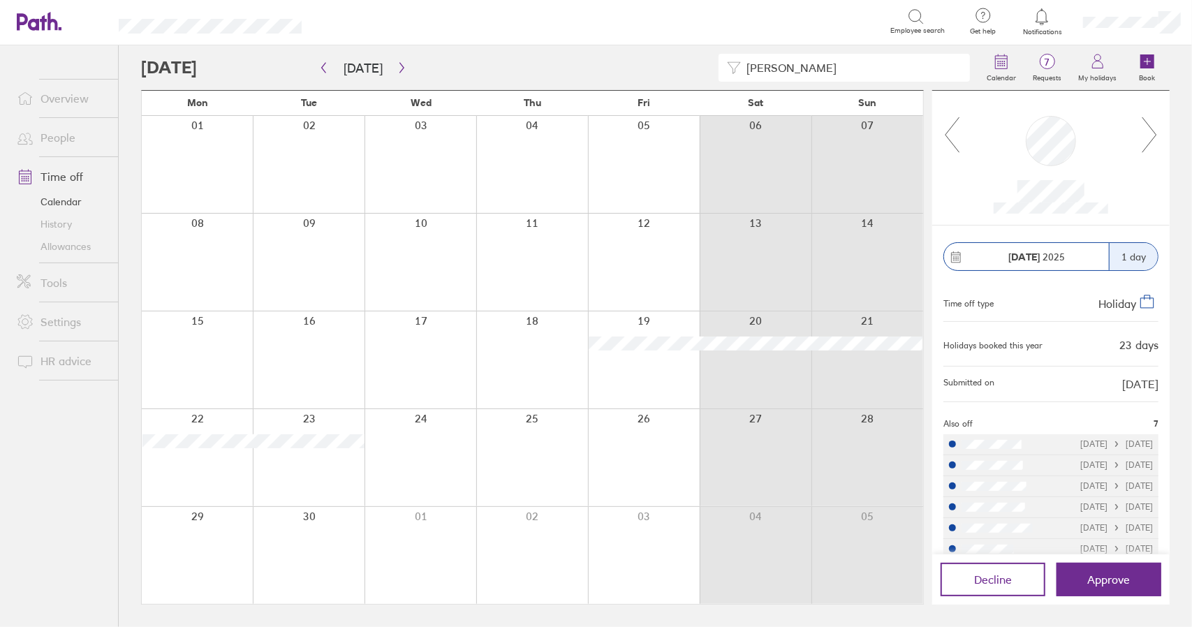
click at [1153, 134] on icon at bounding box center [1149, 135] width 17 height 38
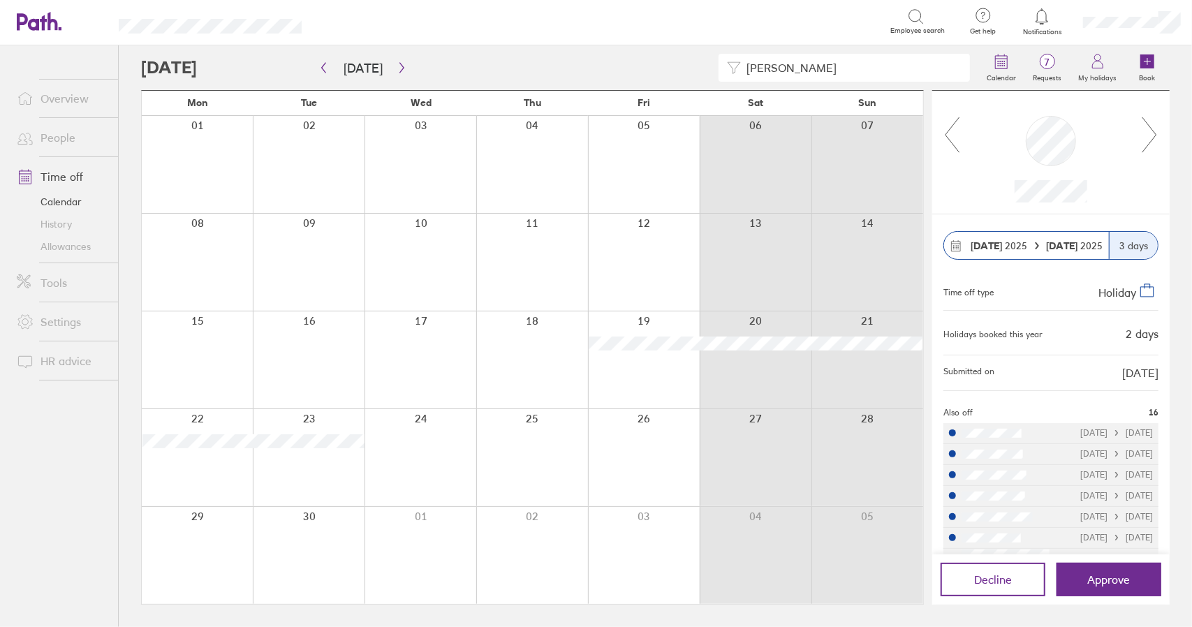
click at [1153, 134] on icon at bounding box center [1149, 135] width 17 height 38
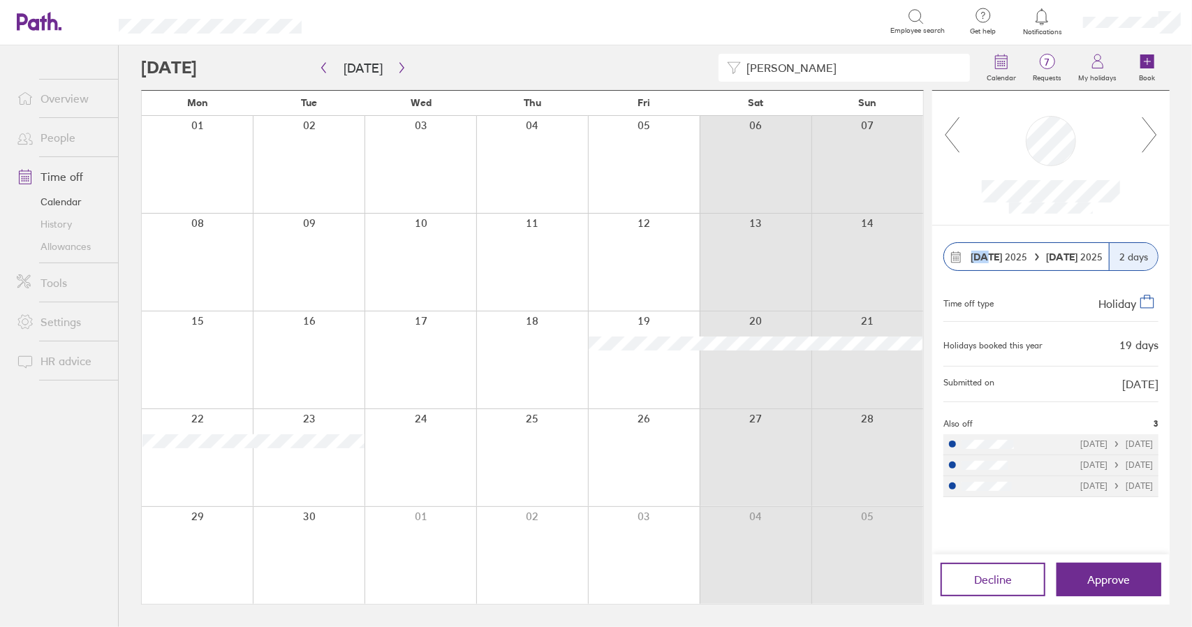
click at [1153, 134] on icon at bounding box center [1149, 135] width 17 height 38
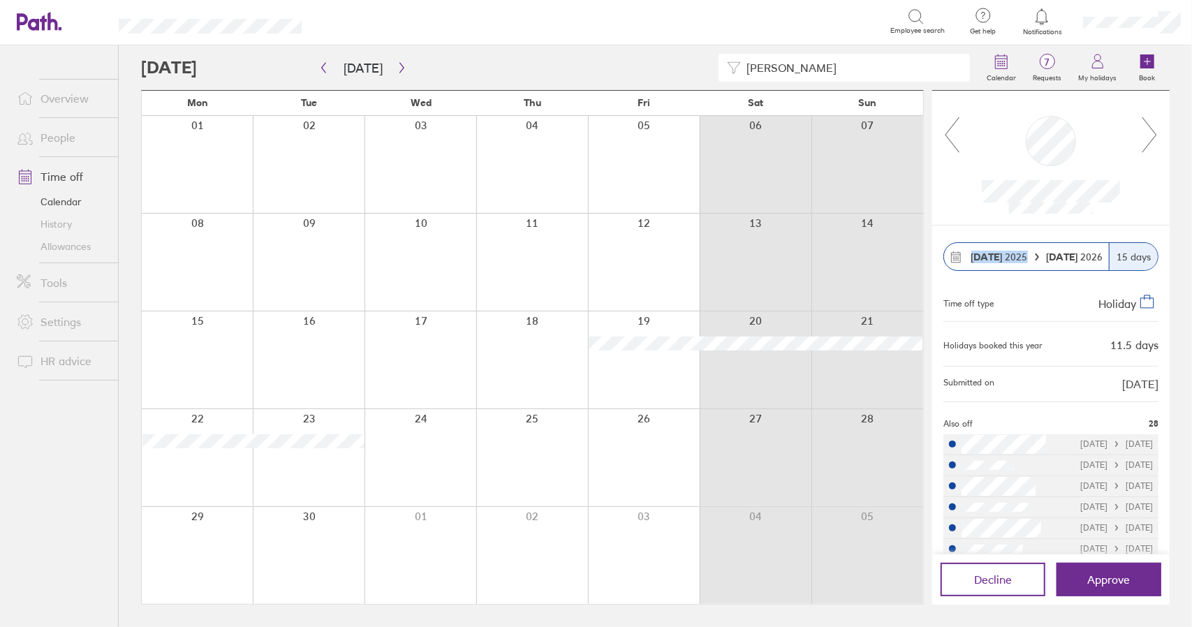
click at [1153, 134] on icon at bounding box center [1149, 135] width 17 height 38
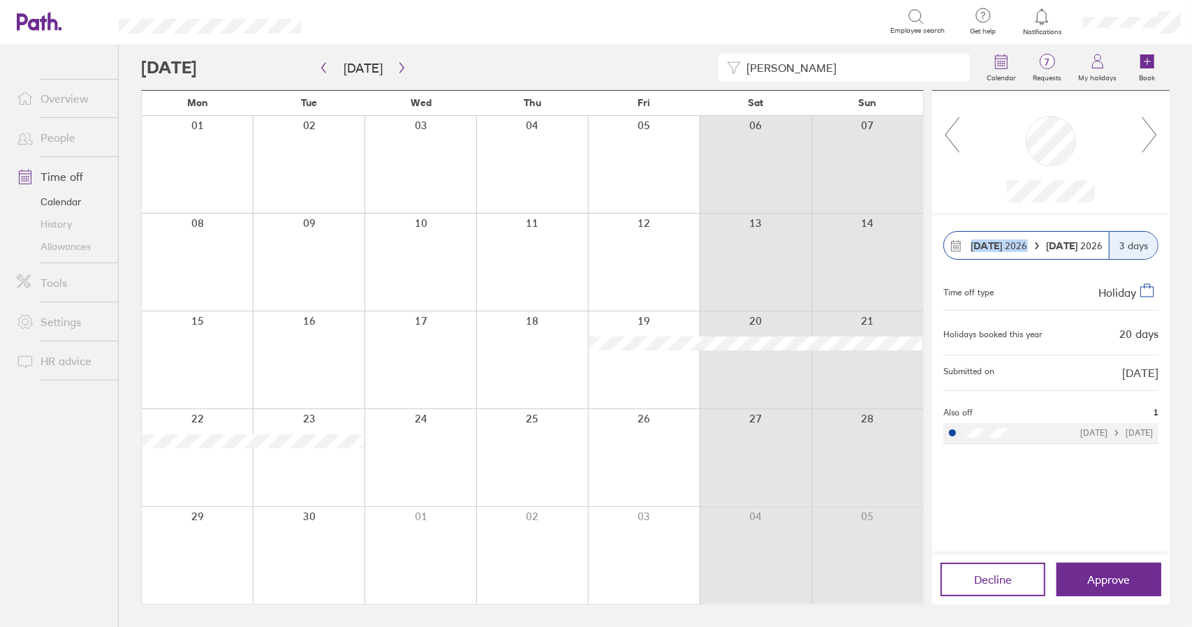
click at [1153, 134] on icon at bounding box center [1149, 135] width 17 height 38
click at [397, 72] on icon "button" at bounding box center [402, 67] width 10 height 11
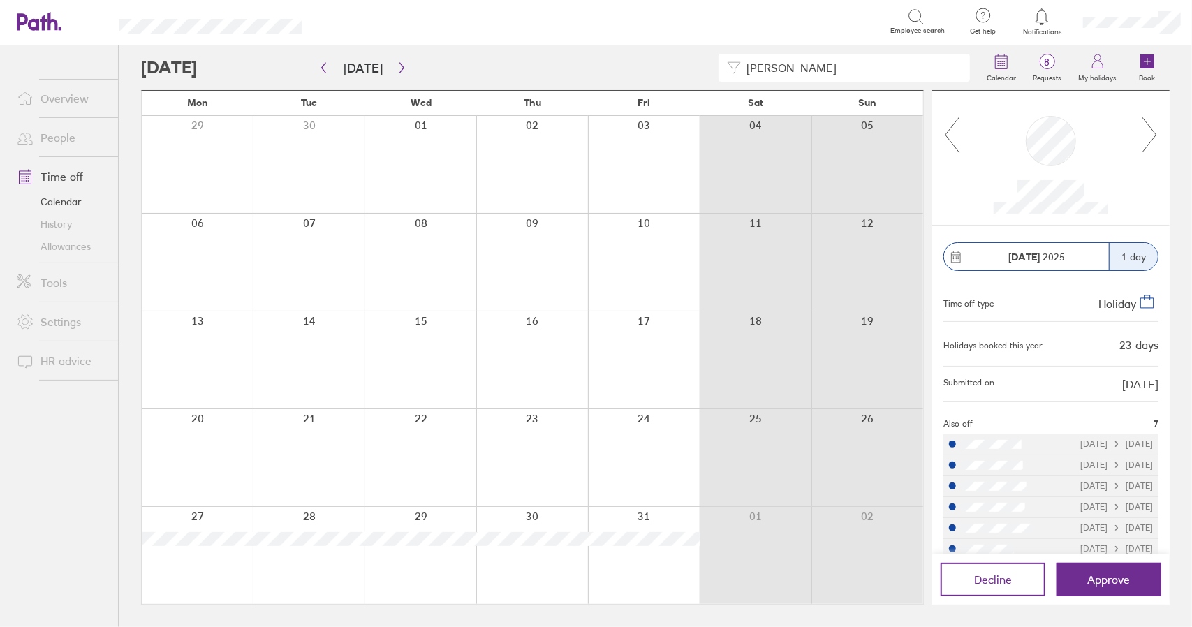
click at [1158, 130] on icon at bounding box center [1149, 135] width 17 height 38
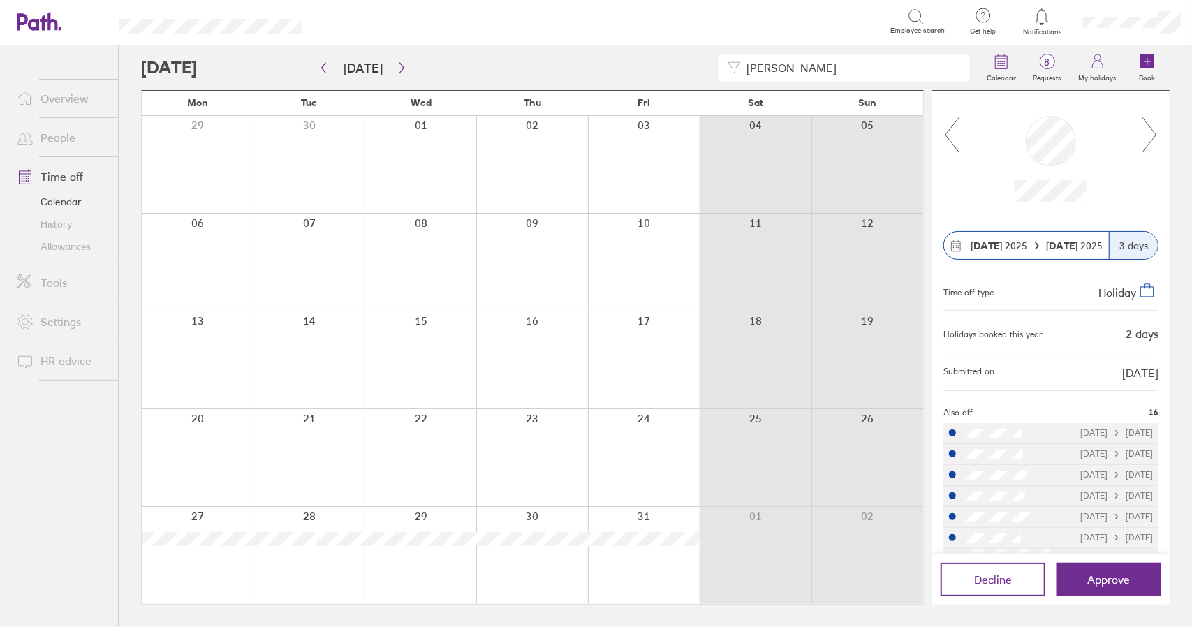
click at [1158, 130] on icon at bounding box center [1149, 135] width 17 height 38
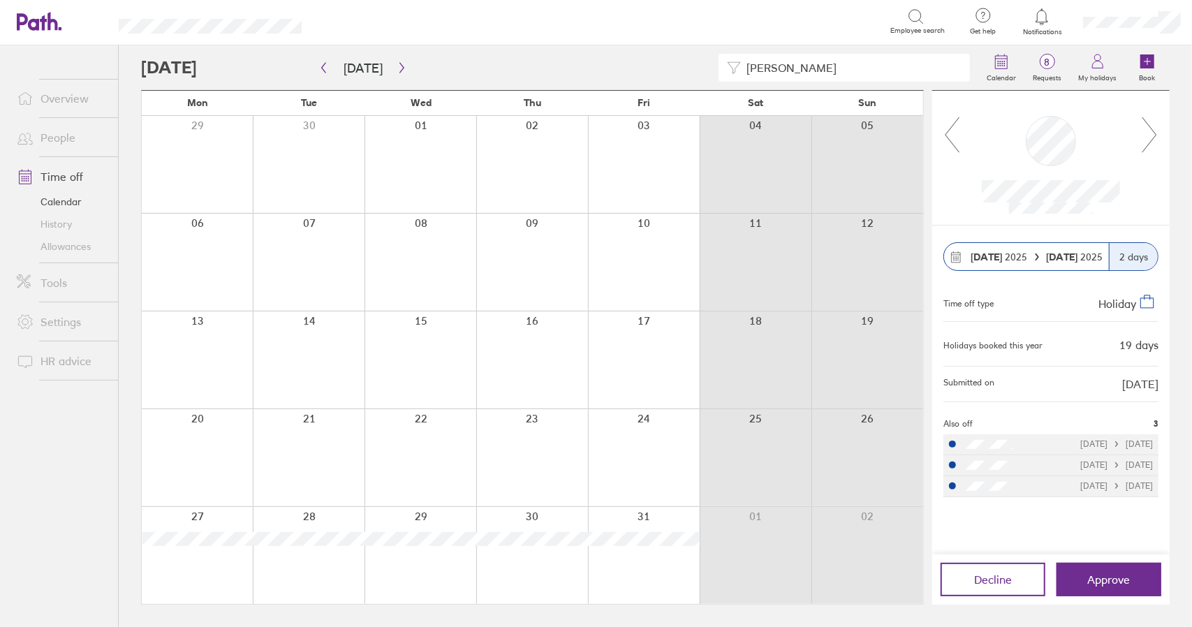
click at [1158, 130] on icon at bounding box center [1149, 135] width 17 height 38
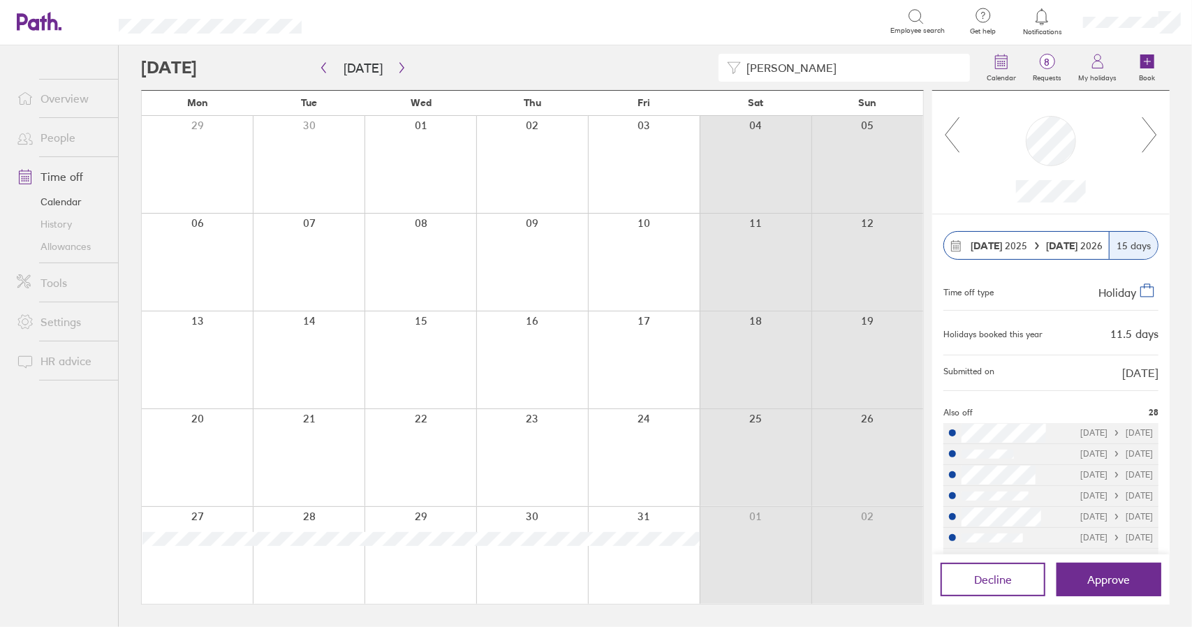
click at [1158, 130] on icon at bounding box center [1149, 135] width 17 height 38
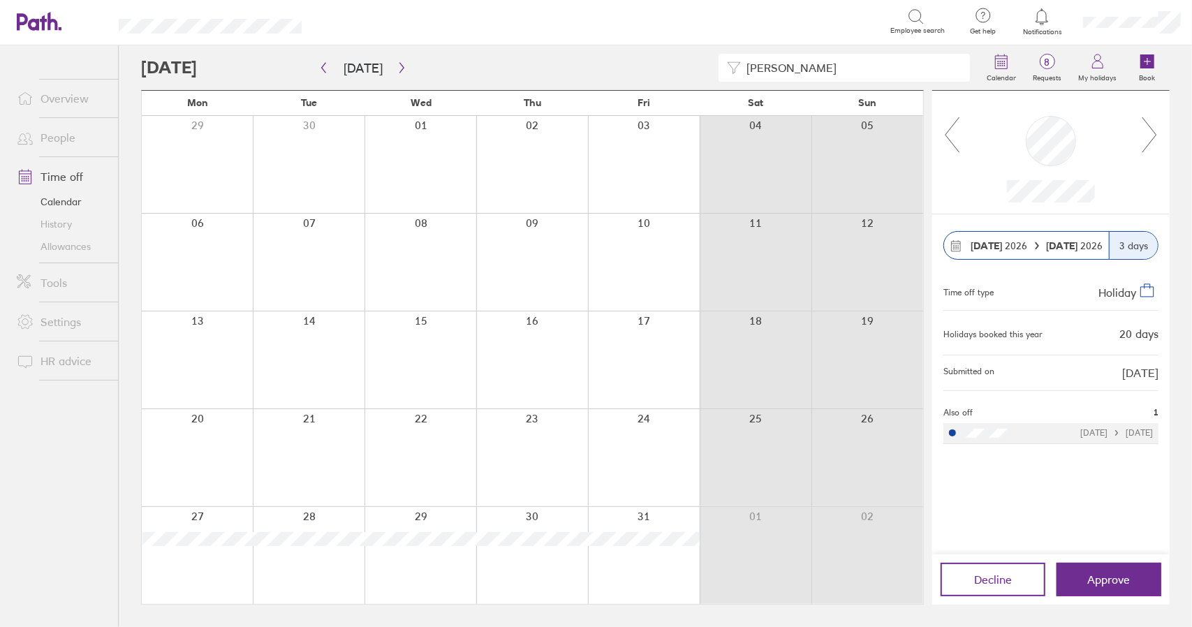
click at [1158, 130] on icon at bounding box center [1149, 135] width 17 height 38
click at [1117, 583] on span "Approve" at bounding box center [1109, 579] width 43 height 13
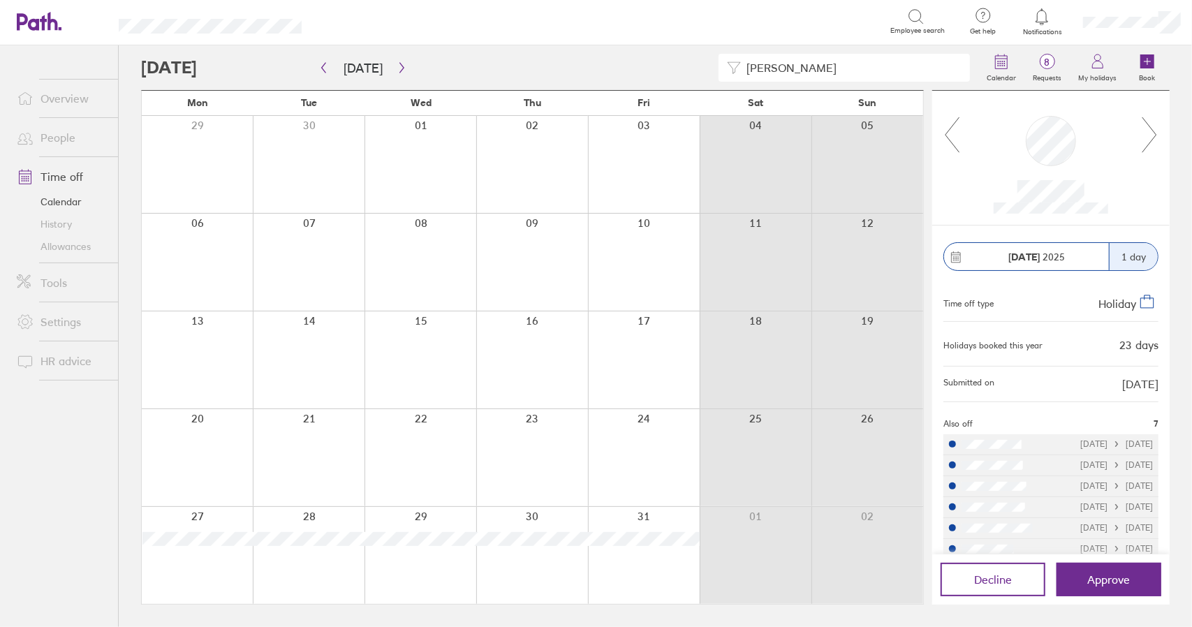
click at [948, 137] on icon at bounding box center [951, 135] width 17 height 38
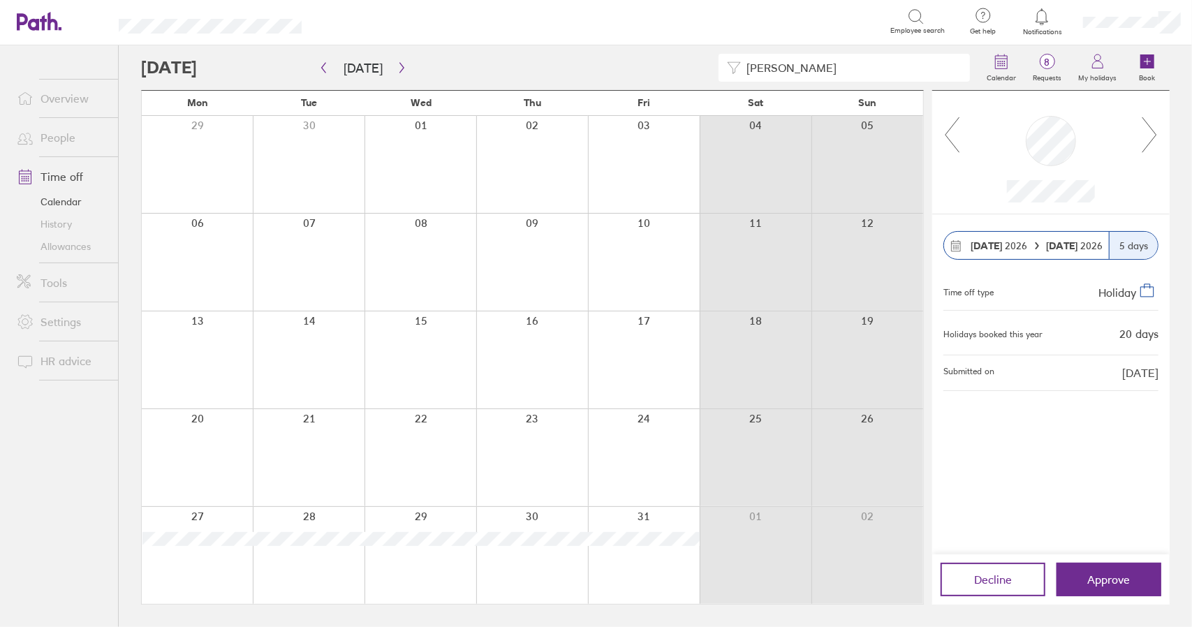
click at [948, 137] on icon at bounding box center [951, 135] width 17 height 38
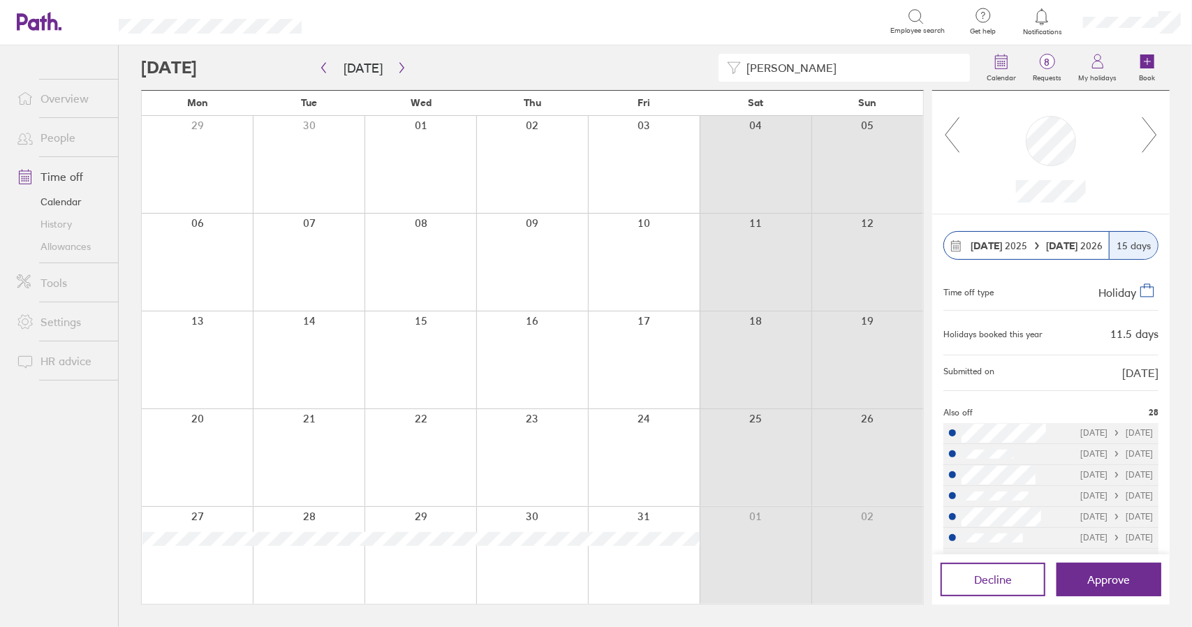
click at [948, 137] on icon at bounding box center [951, 135] width 17 height 38
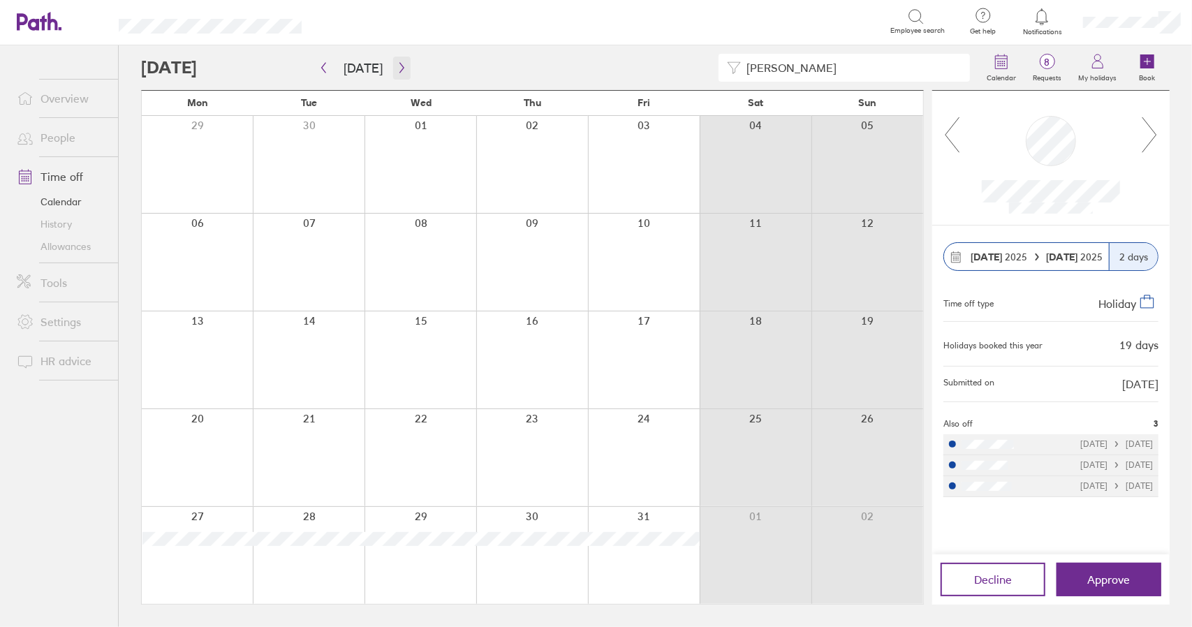
click at [399, 64] on icon "button" at bounding box center [401, 68] width 4 height 10
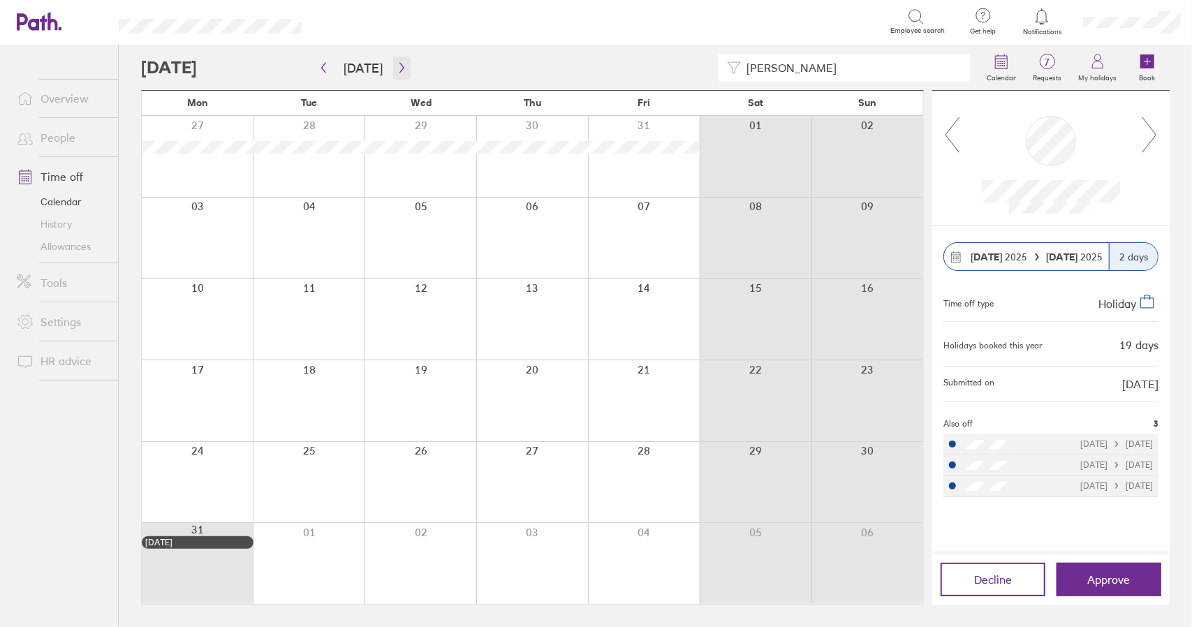
click at [399, 70] on icon "button" at bounding box center [402, 67] width 10 height 11
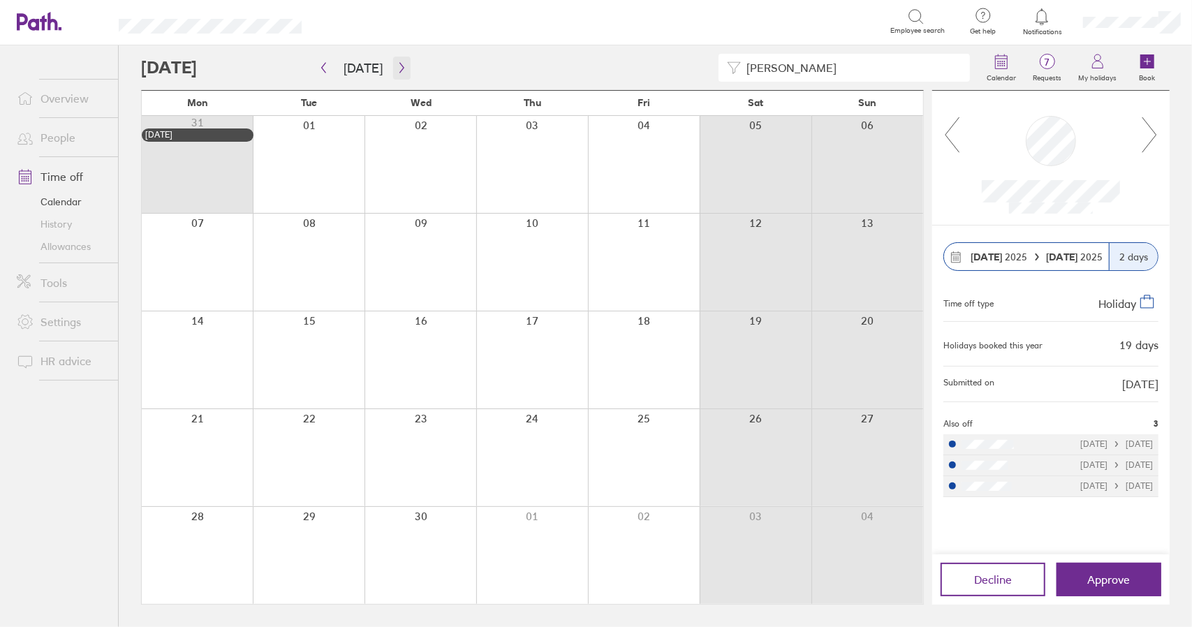
click at [402, 65] on button "button" at bounding box center [401, 68] width 17 height 23
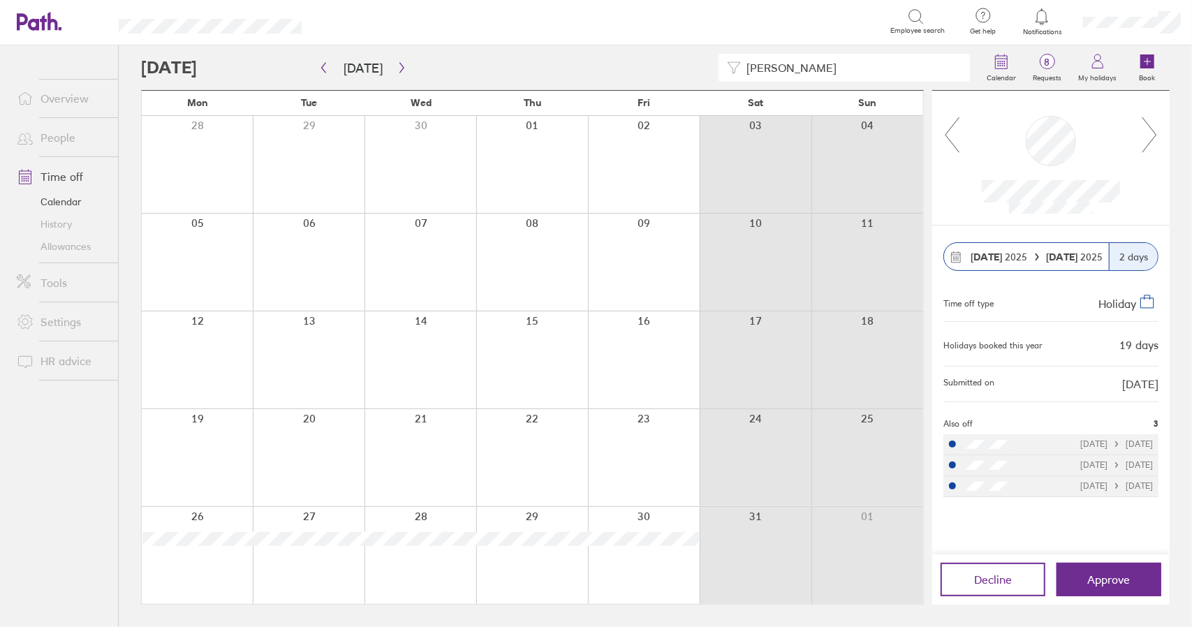
click at [945, 138] on icon at bounding box center [951, 135] width 17 height 38
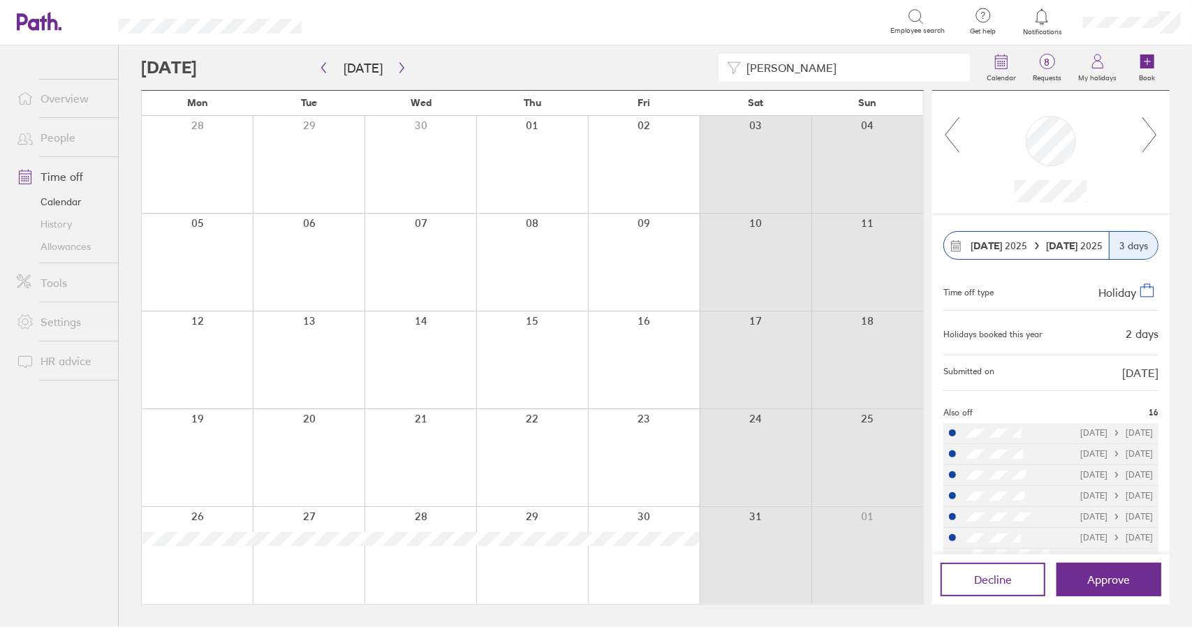
click at [945, 137] on icon at bounding box center [951, 135] width 17 height 38
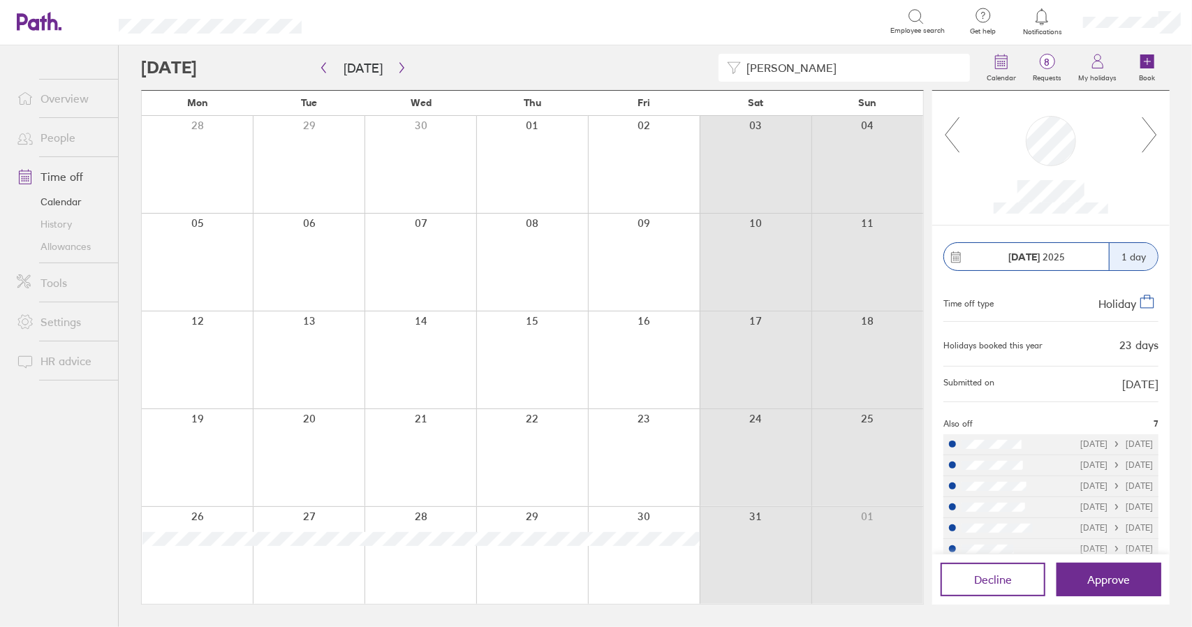
click at [945, 137] on icon at bounding box center [951, 135] width 17 height 38
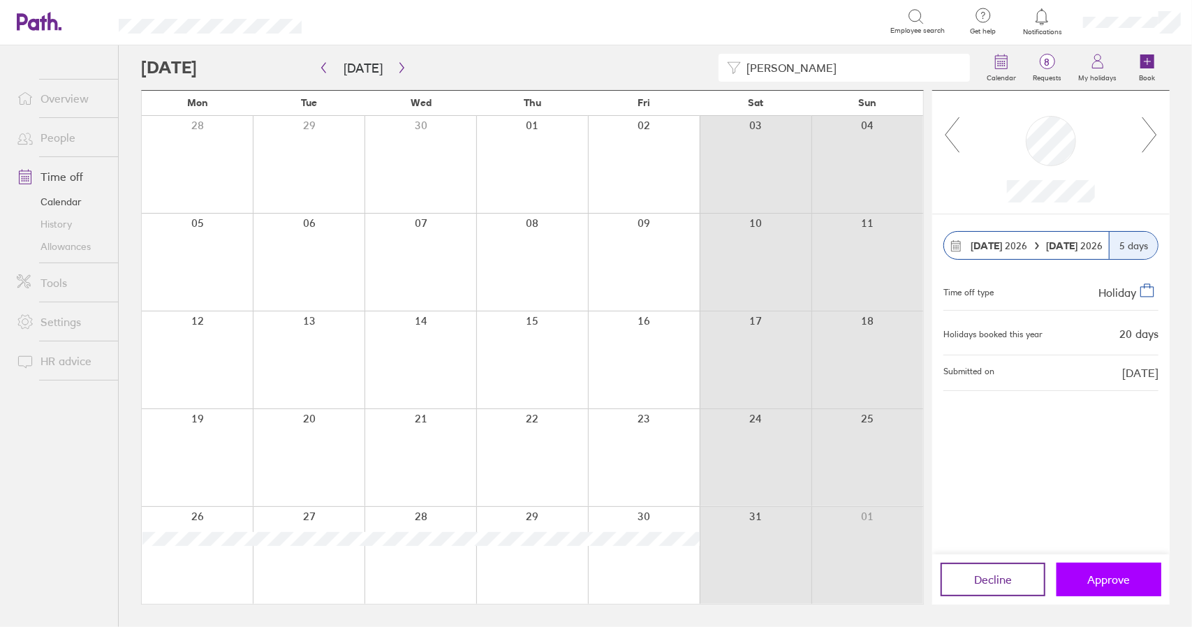
click at [1088, 584] on span "Approve" at bounding box center [1109, 579] width 43 height 13
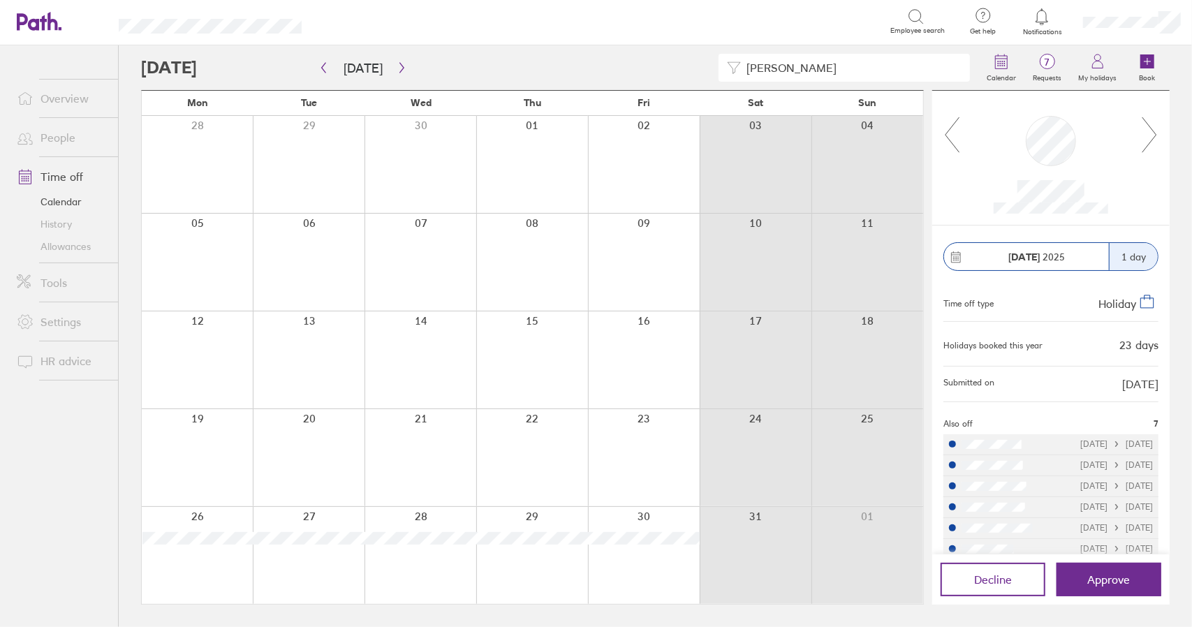
click at [71, 176] on link "Time off" at bounding box center [62, 177] width 112 height 28
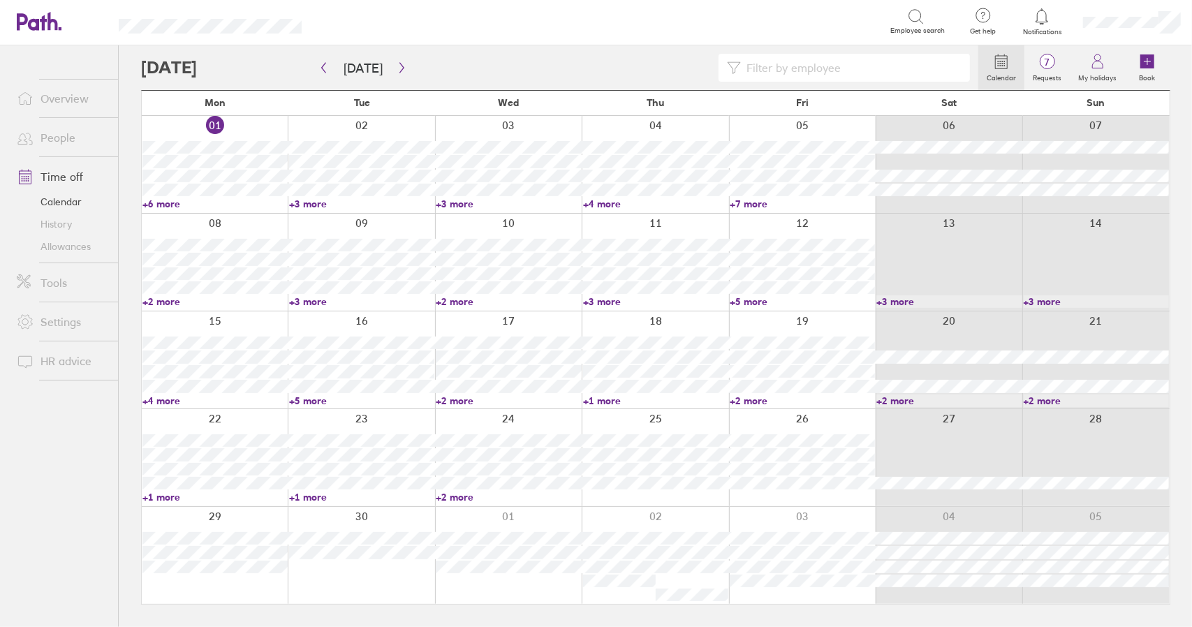
click at [158, 303] on link "+2 more" at bounding box center [214, 301] width 145 height 13
click at [165, 299] on link "+2 more" at bounding box center [214, 301] width 145 height 13
click at [313, 301] on link "+3 more" at bounding box center [361, 301] width 145 height 13
click at [311, 302] on link "+3 more" at bounding box center [361, 301] width 145 height 13
click at [163, 403] on link "+4 more" at bounding box center [214, 400] width 145 height 13
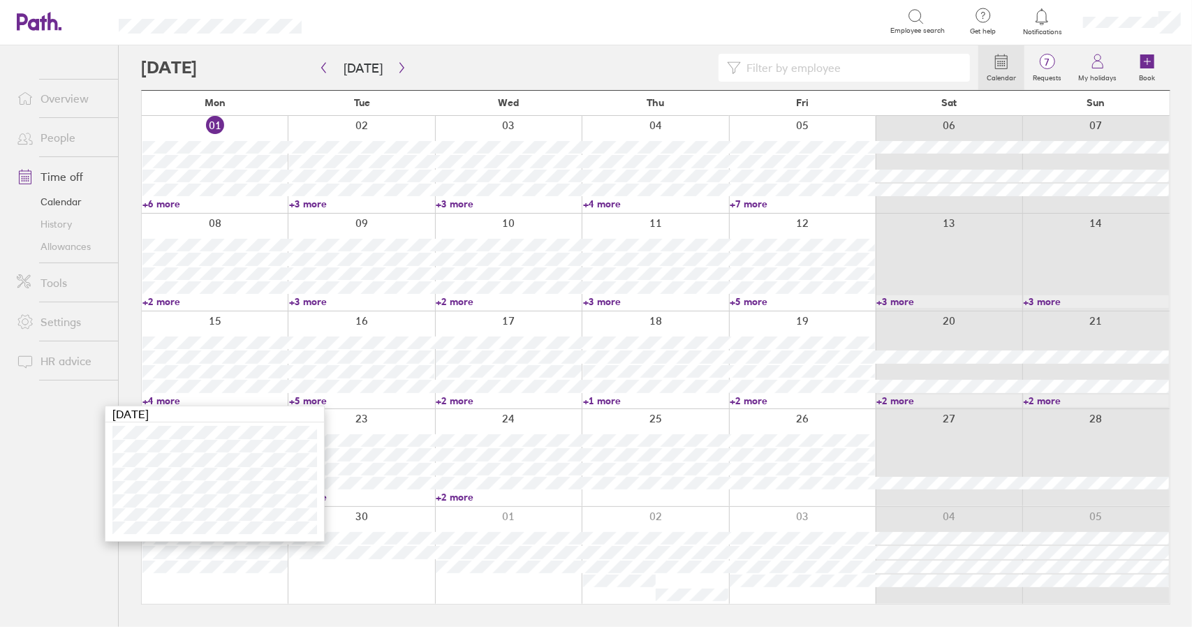
click at [161, 399] on link "+4 more" at bounding box center [214, 400] width 145 height 13
click at [162, 498] on link "+1 more" at bounding box center [214, 497] width 145 height 13
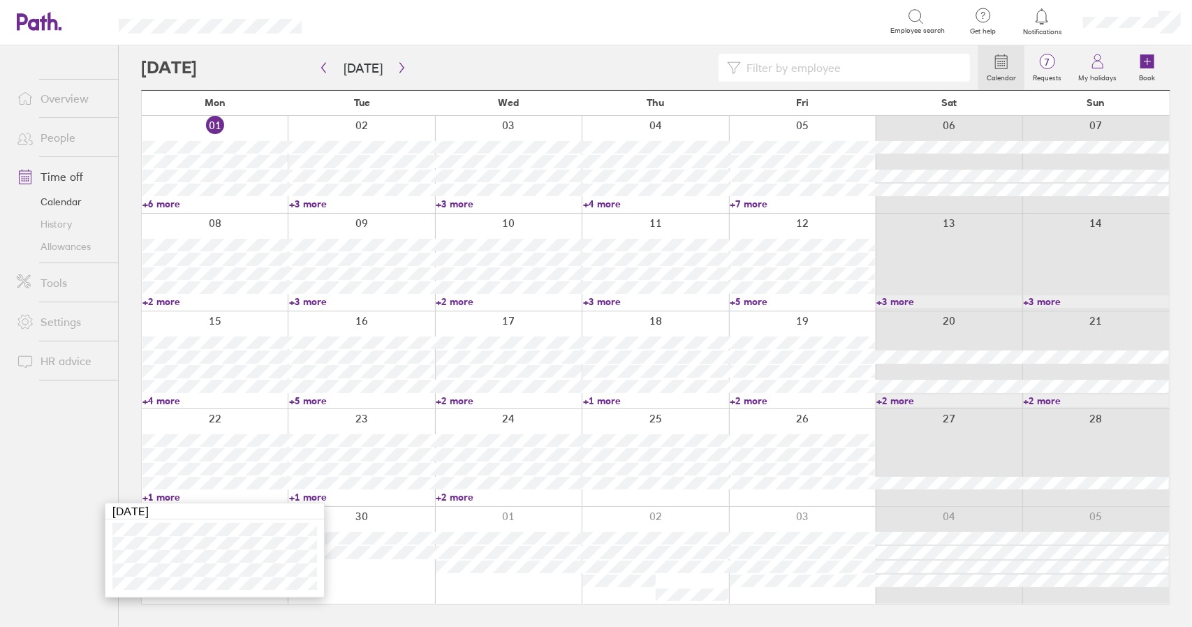
click at [162, 498] on link "+1 more" at bounding box center [214, 497] width 145 height 13
click at [124, 276] on div "Calendar 7 Requests My holidays Book [DATE] [DATE] Mon Tue Wed Thu Fri Sat Sun …" at bounding box center [655, 336] width 1073 height 582
click at [734, 205] on link "+7 more" at bounding box center [802, 204] width 145 height 13
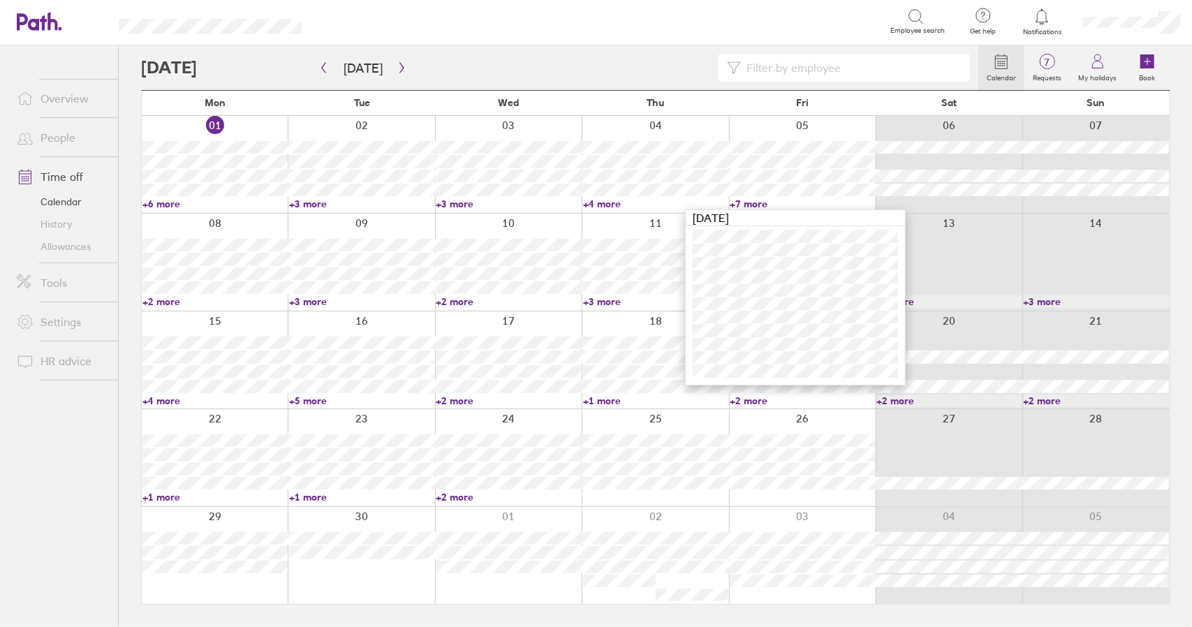
click at [746, 202] on link "+7 more" at bounding box center [802, 204] width 145 height 13
click at [122, 164] on div "Calendar 7 Requests My holidays Book [DATE] [DATE] Mon Tue Wed Thu Fri Sat Sun …" at bounding box center [655, 336] width 1073 height 582
click at [124, 168] on div "Calendar 7 Requests My holidays Book [DATE] [DATE] Mon Tue Wed Thu Fri Sat Sun …" at bounding box center [655, 336] width 1073 height 582
click at [166, 203] on link "+6 more" at bounding box center [214, 204] width 145 height 13
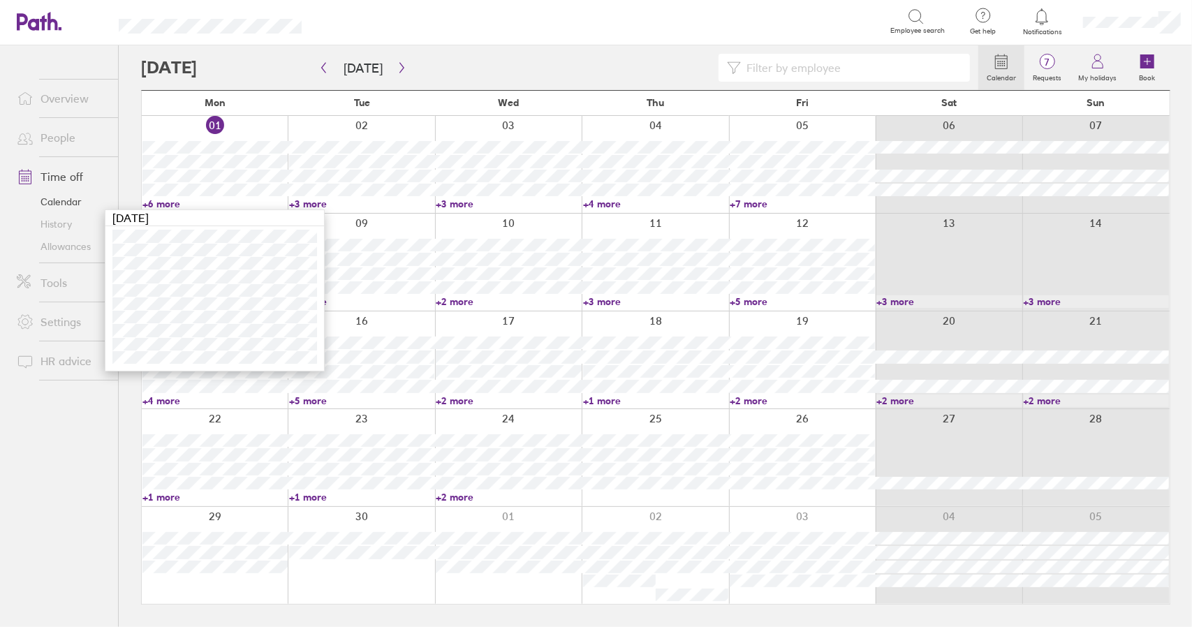
click at [166, 203] on link "+6 more" at bounding box center [214, 204] width 145 height 13
click at [166, 301] on link "+2 more" at bounding box center [214, 301] width 145 height 13
click at [169, 400] on link "+4 more" at bounding box center [214, 400] width 145 height 13
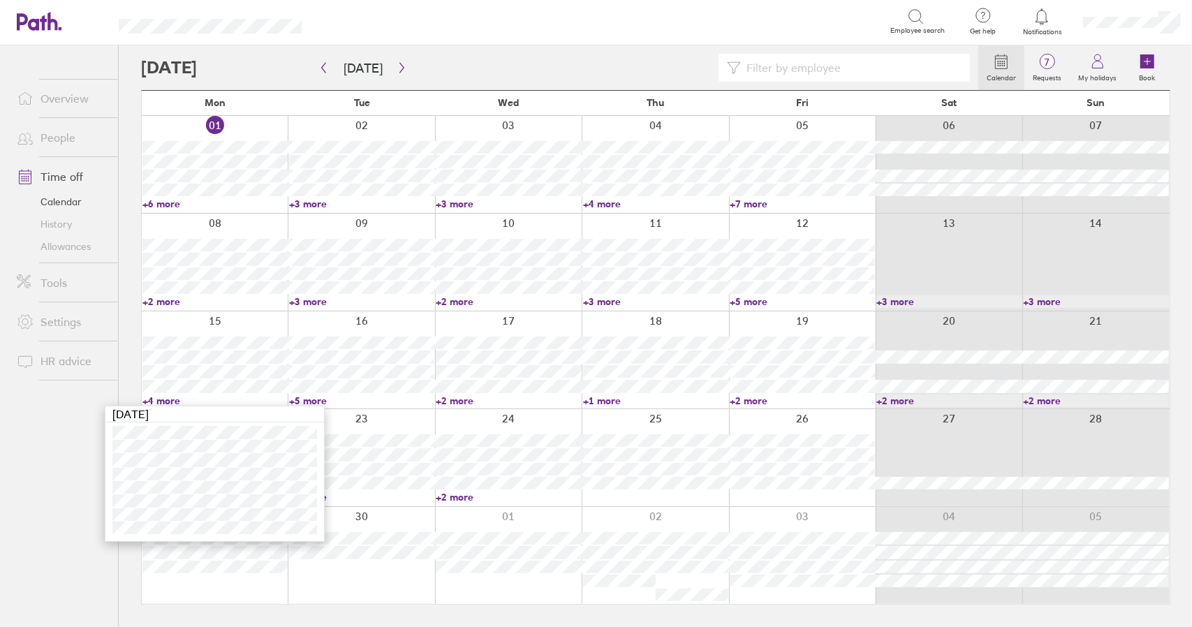
click at [168, 400] on link "+4 more" at bounding box center [214, 400] width 145 height 13
click at [316, 401] on link "+5 more" at bounding box center [361, 400] width 145 height 13
click at [468, 398] on link "+2 more" at bounding box center [508, 400] width 145 height 13
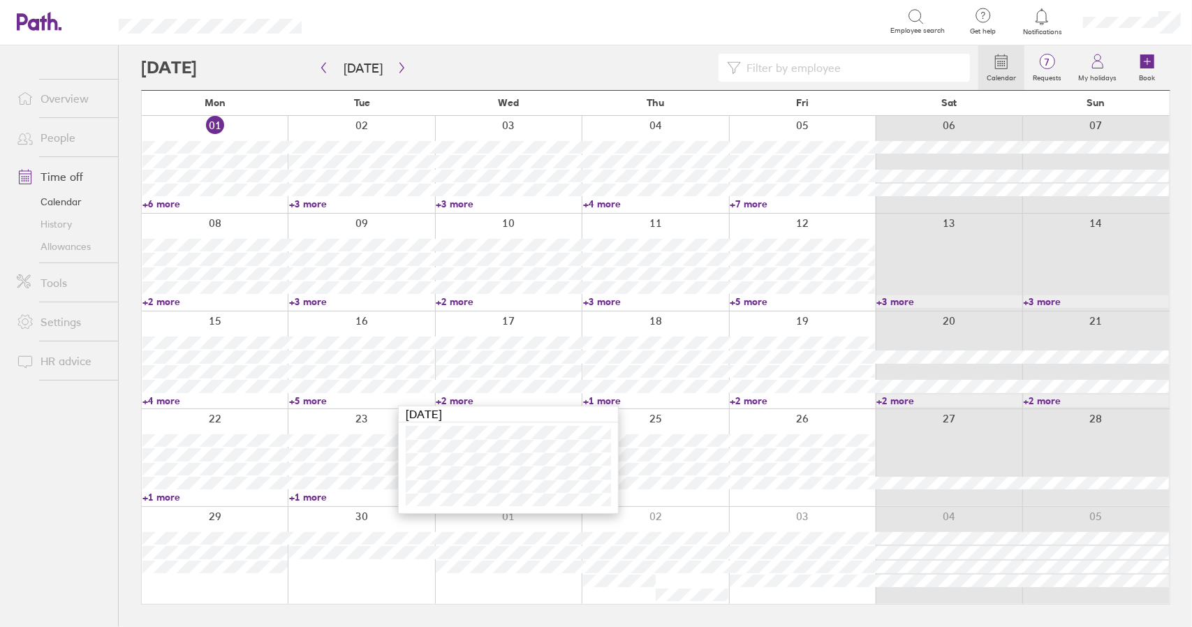
click at [466, 398] on link "+2 more" at bounding box center [508, 400] width 145 height 13
click at [154, 205] on link "+6 more" at bounding box center [214, 204] width 145 height 13
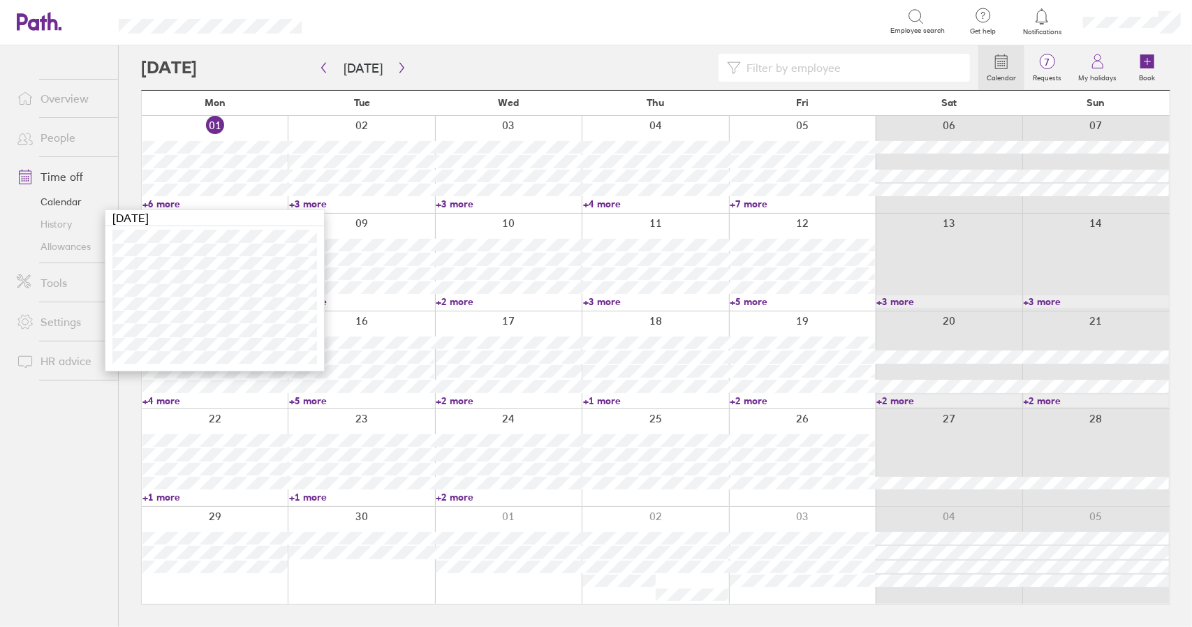
click at [163, 205] on link "+6 more" at bounding box center [214, 204] width 145 height 13
click at [297, 205] on link "+3 more" at bounding box center [361, 204] width 145 height 13
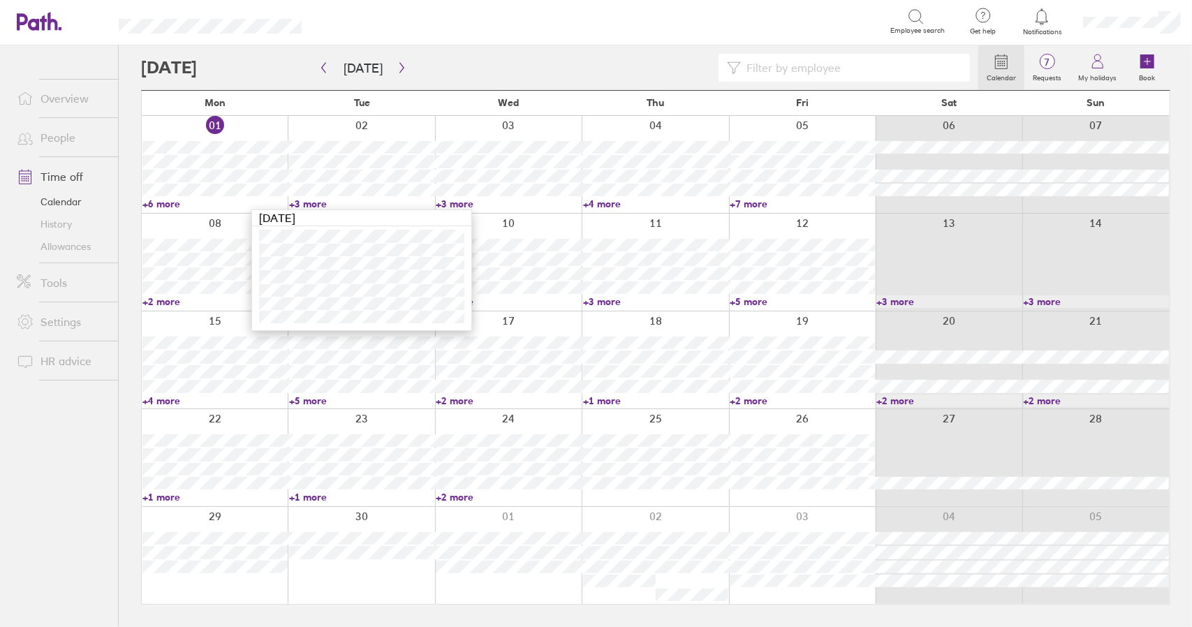
click at [313, 205] on link "+3 more" at bounding box center [361, 204] width 145 height 13
click at [155, 399] on link "+4 more" at bounding box center [214, 400] width 145 height 13
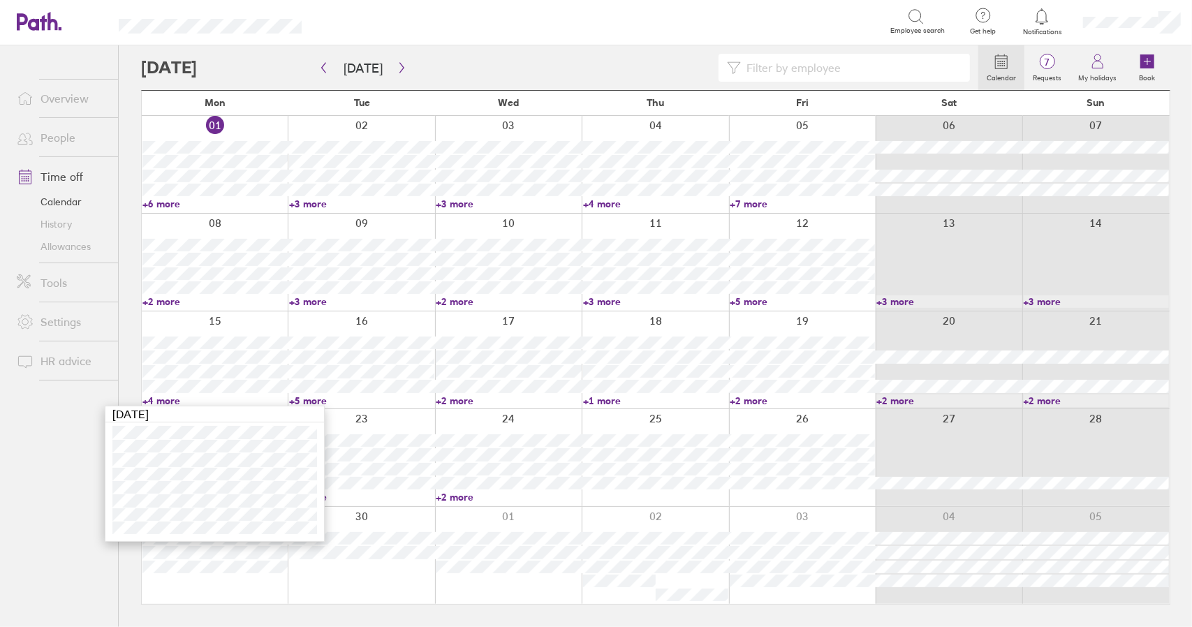
click at [75, 174] on link "Time off" at bounding box center [62, 177] width 112 height 28
